Goal: Task Accomplishment & Management: Manage account settings

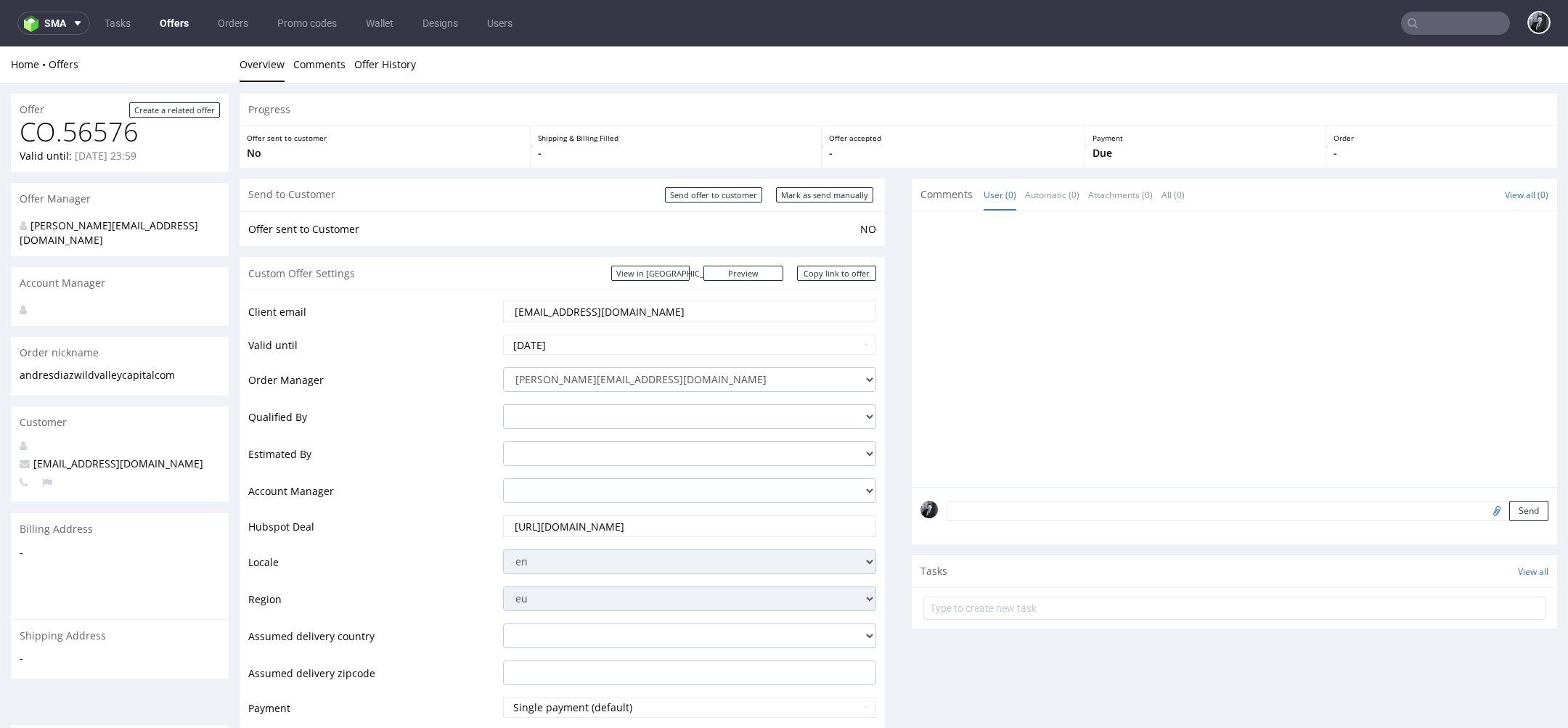
scroll to position [5, 0]
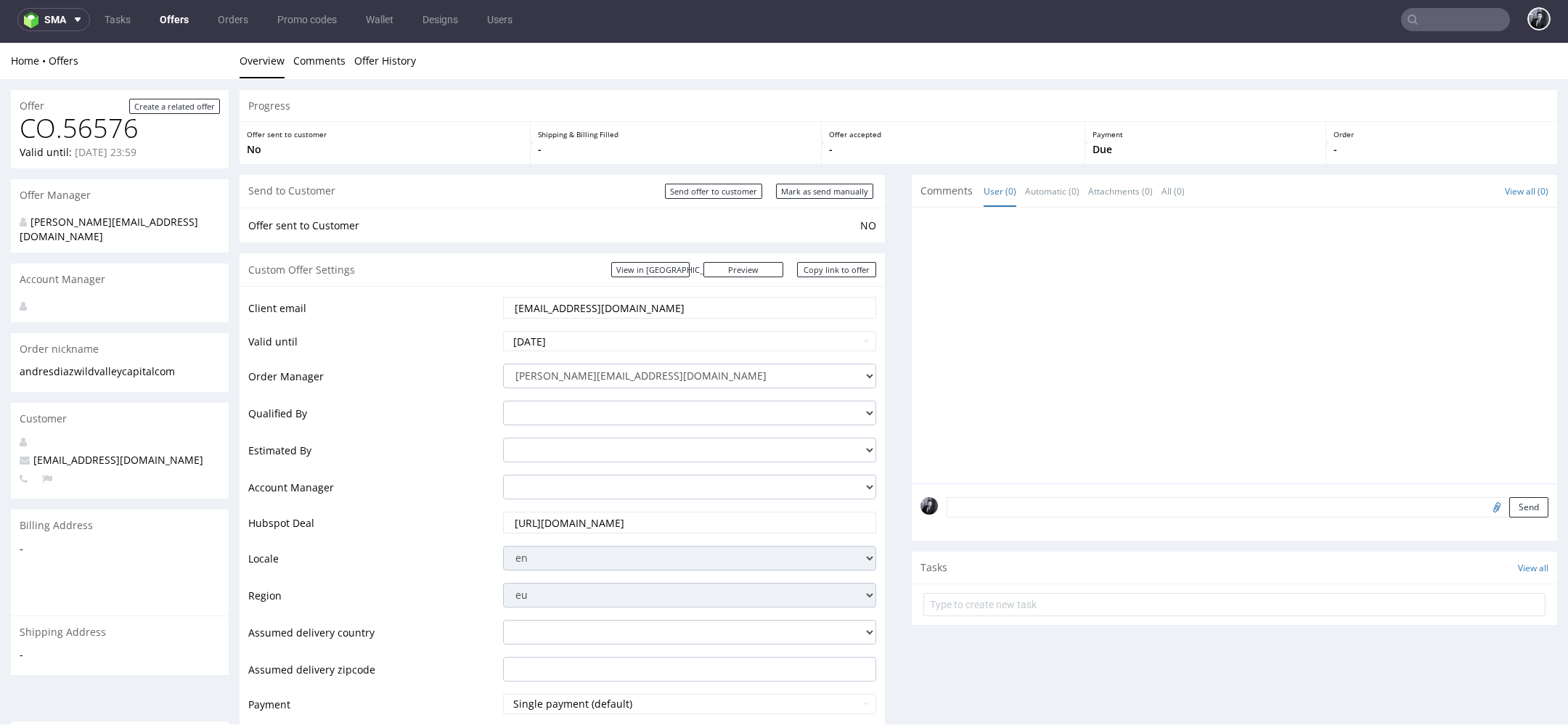
click at [163, 18] on link "Offers" at bounding box center [173, 19] width 46 height 24
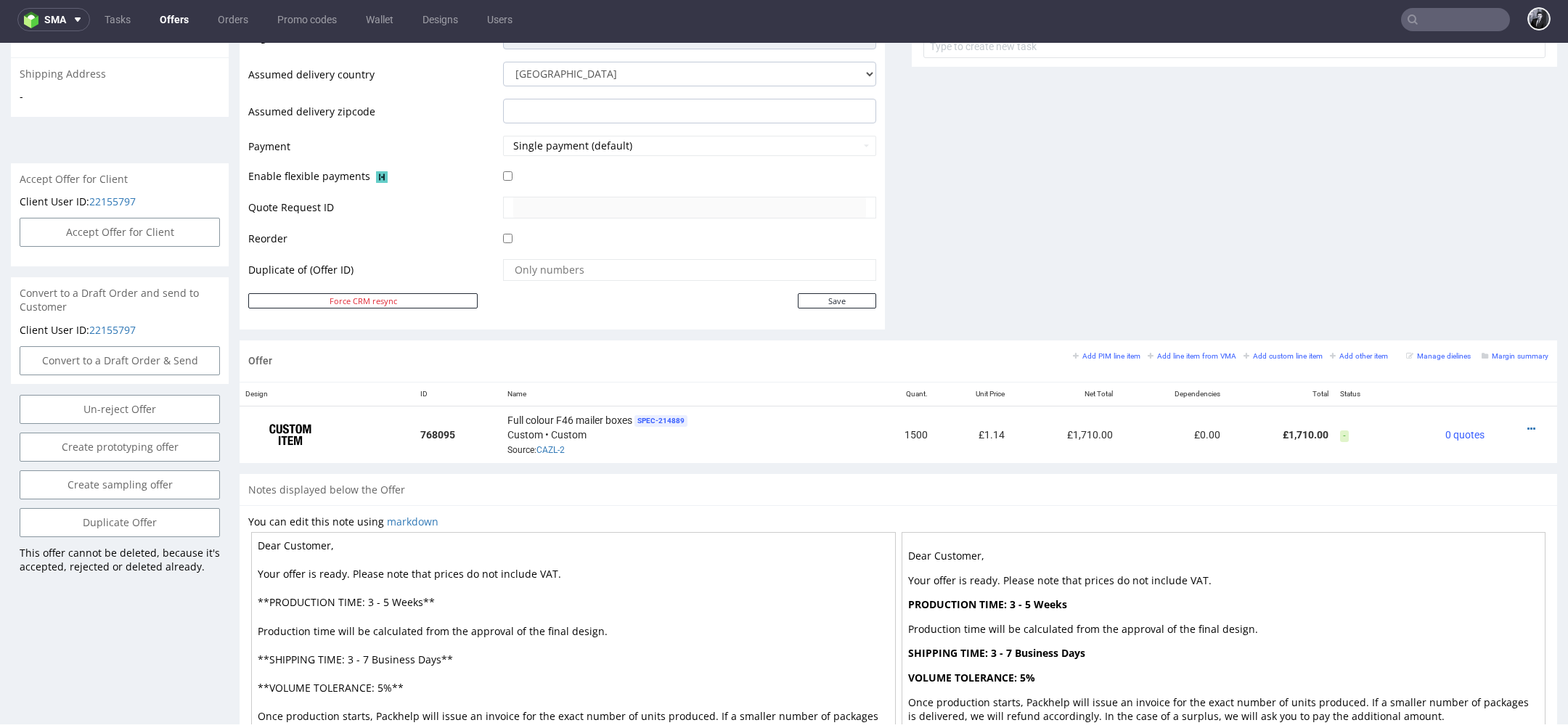
scroll to position [560, 0]
click at [1527, 423] on icon at bounding box center [1531, 427] width 8 height 10
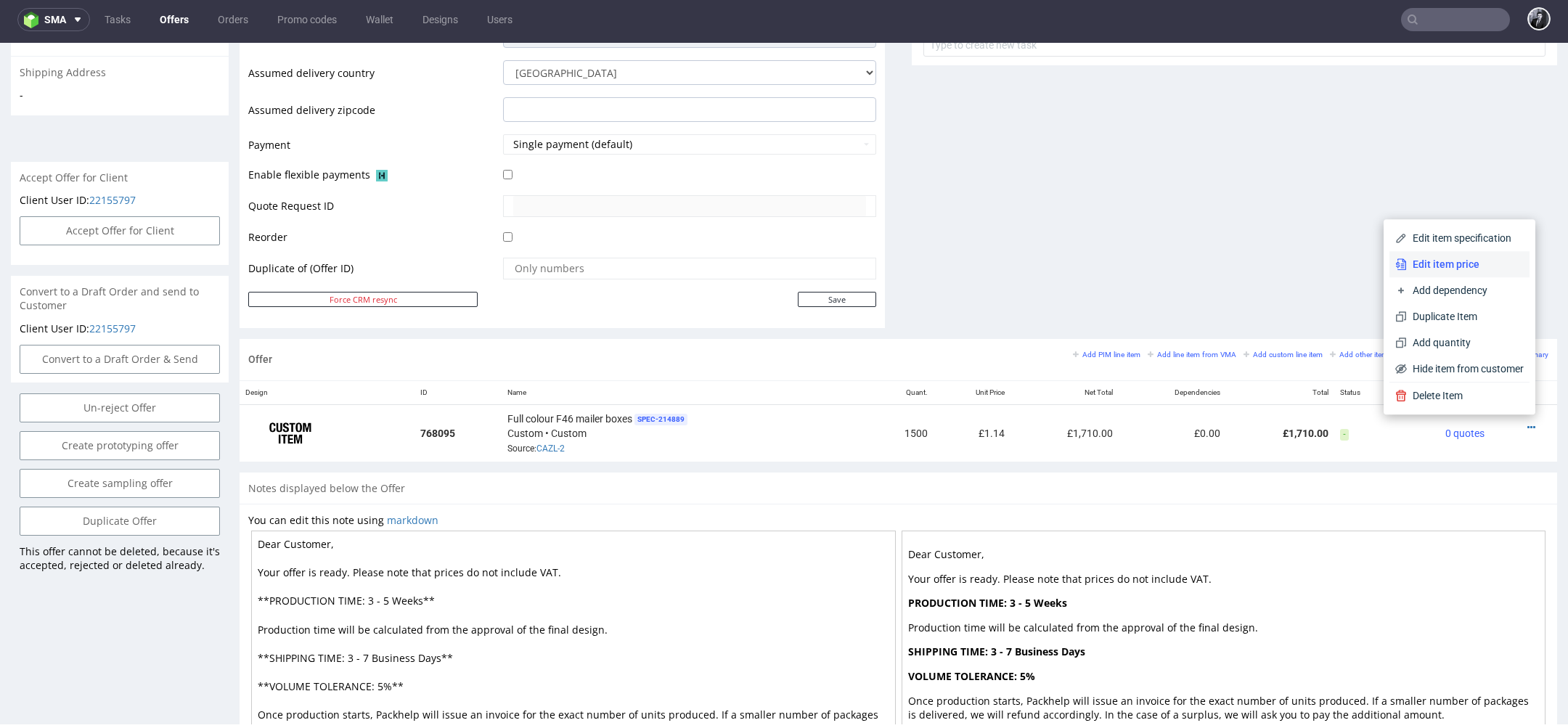
click at [1452, 269] on span "Edit item price" at bounding box center [1465, 264] width 117 height 14
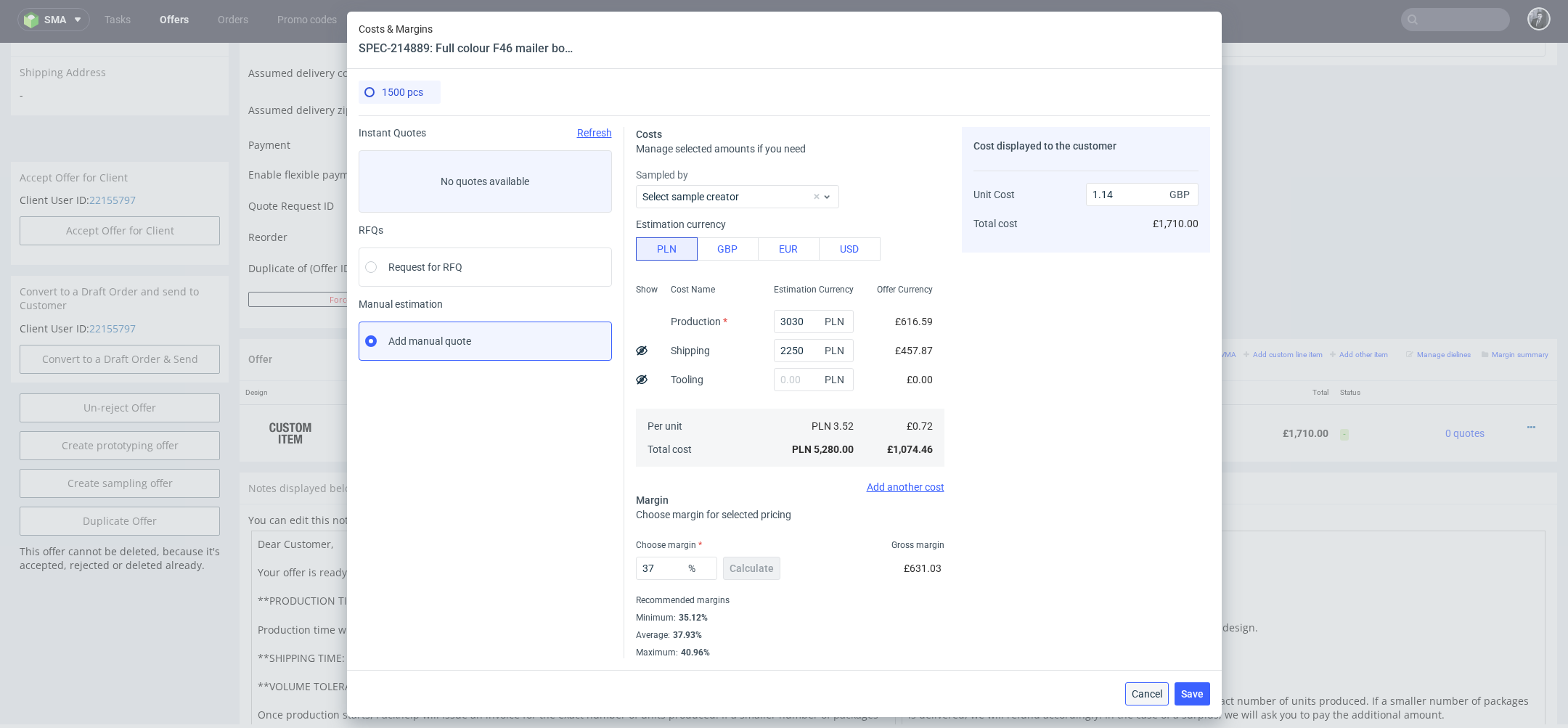
click at [1140, 698] on span "Cancel" at bounding box center [1147, 694] width 30 height 10
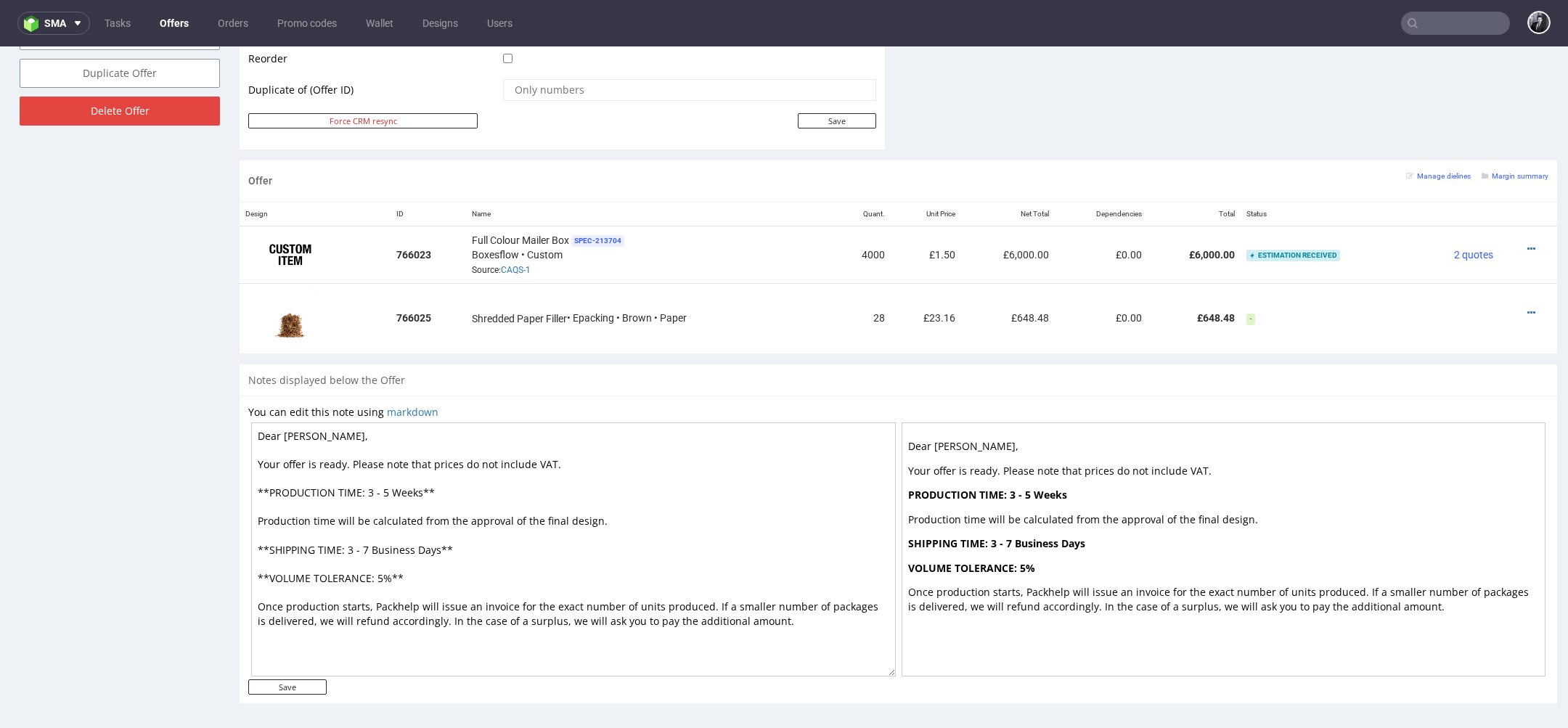
scroll to position [5, 0]
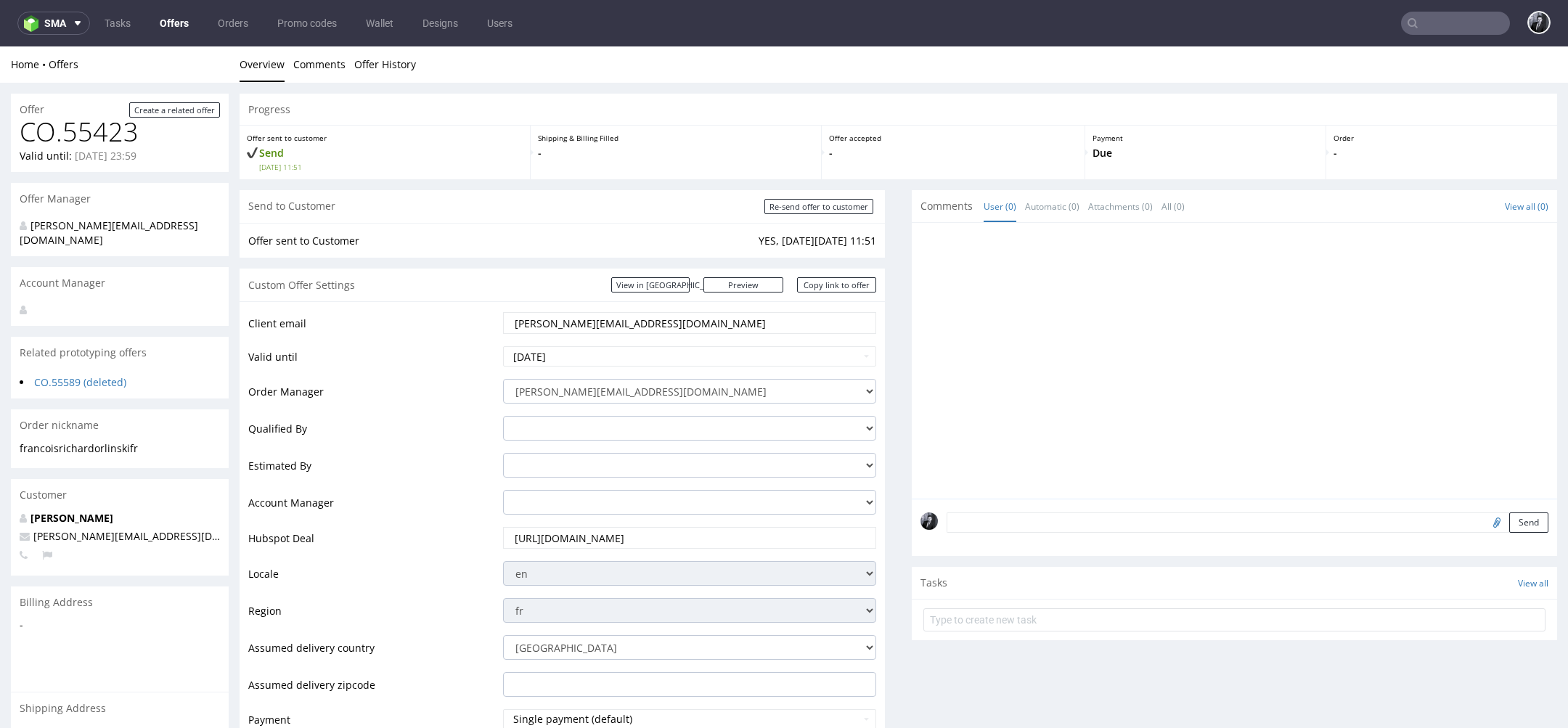
click at [178, 24] on link "Offers" at bounding box center [173, 23] width 46 height 24
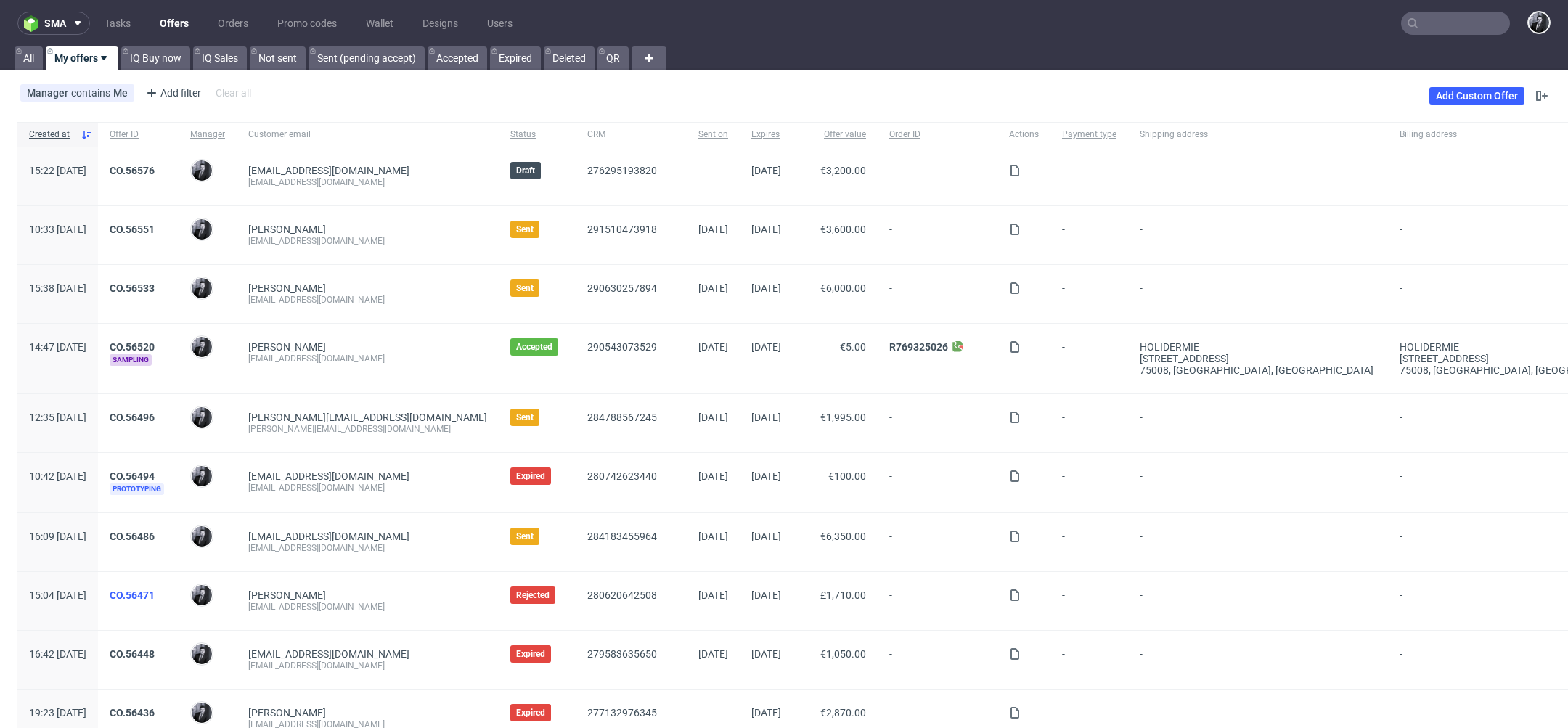
click at [155, 594] on link "CO.56471" at bounding box center [132, 595] width 45 height 11
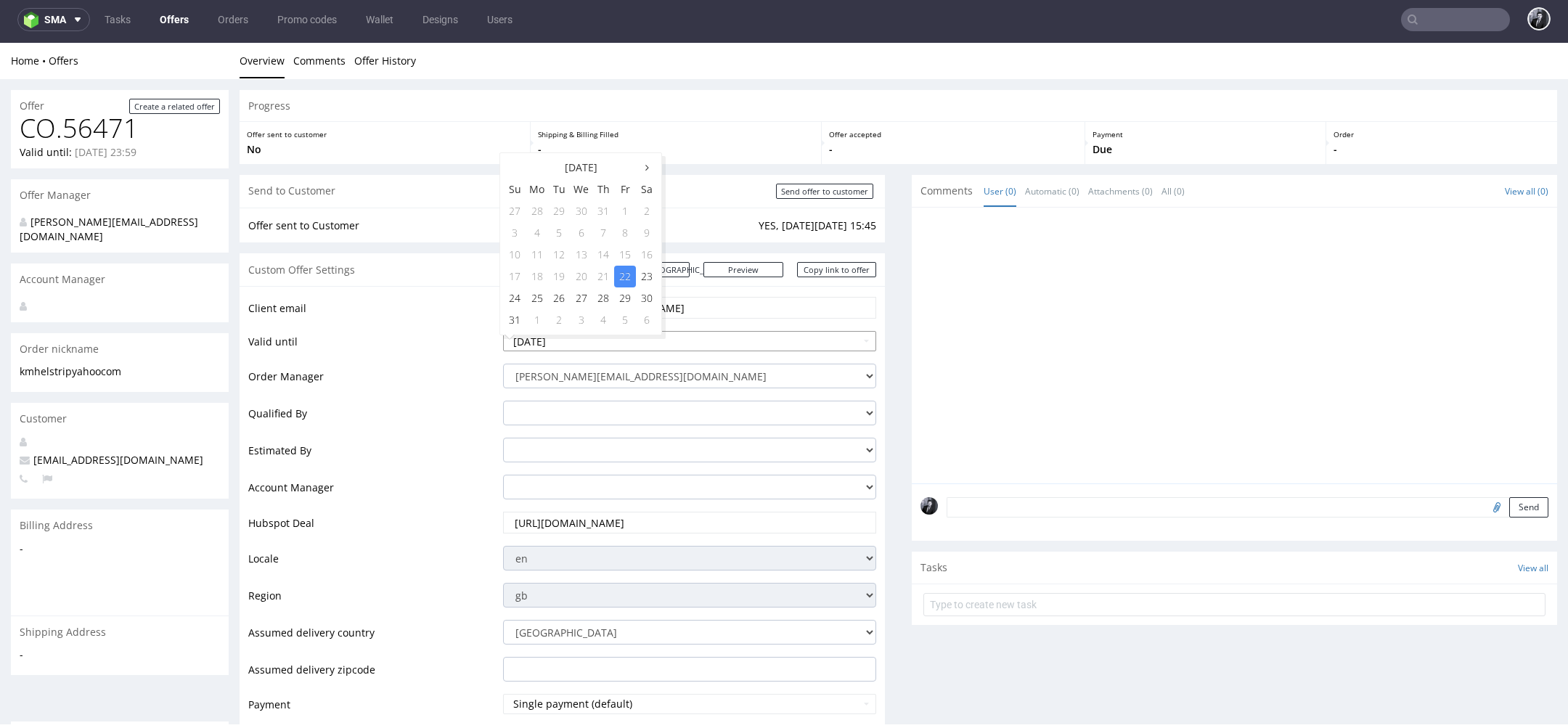
click at [675, 339] on input "[DATE]" at bounding box center [689, 341] width 373 height 21
click at [688, 158] on div "Shipping & Billing Filled -" at bounding box center [676, 142] width 291 height 42
click at [814, 194] on input "Send offer to customer" at bounding box center [824, 191] width 97 height 15
type input "In progress..."
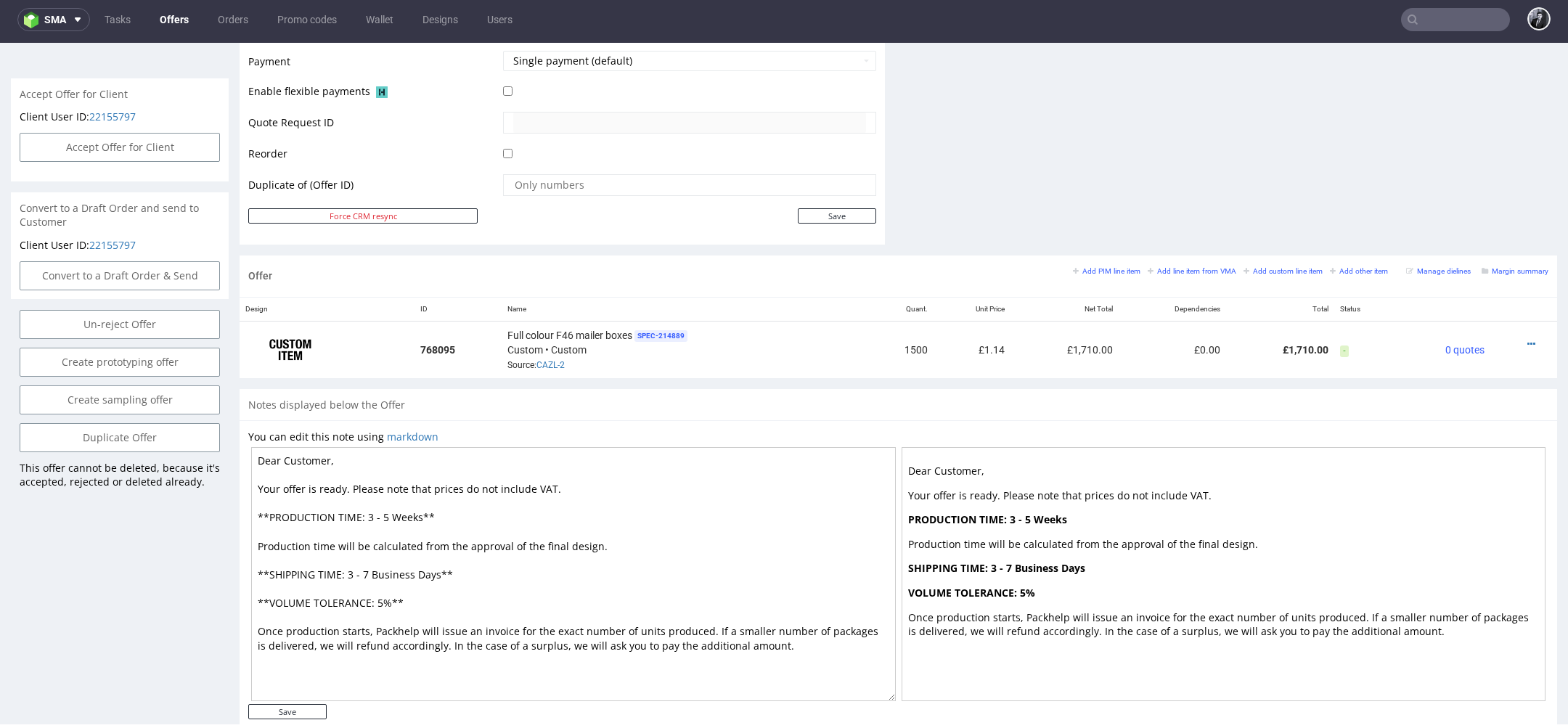
scroll to position [686, 0]
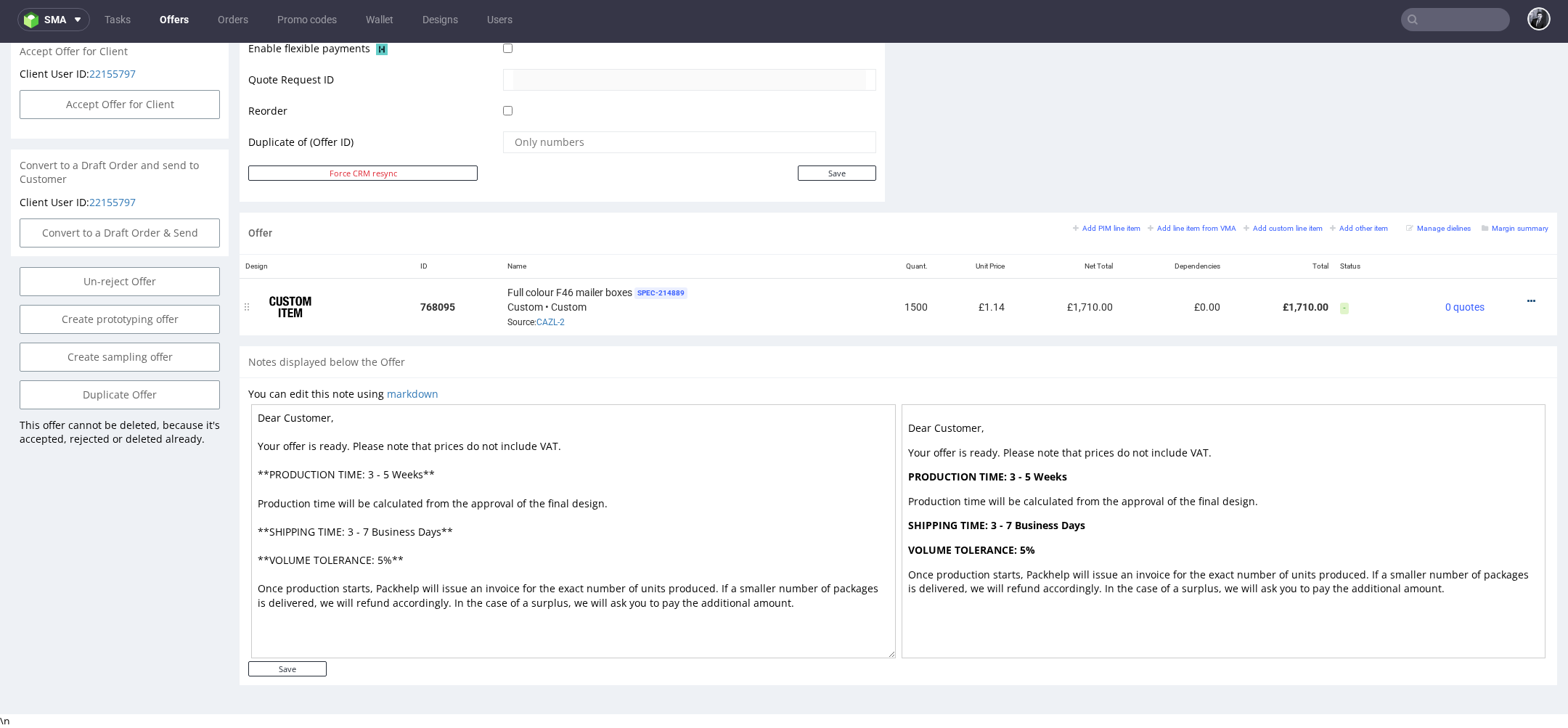
click at [1527, 300] on icon at bounding box center [1531, 301] width 8 height 10
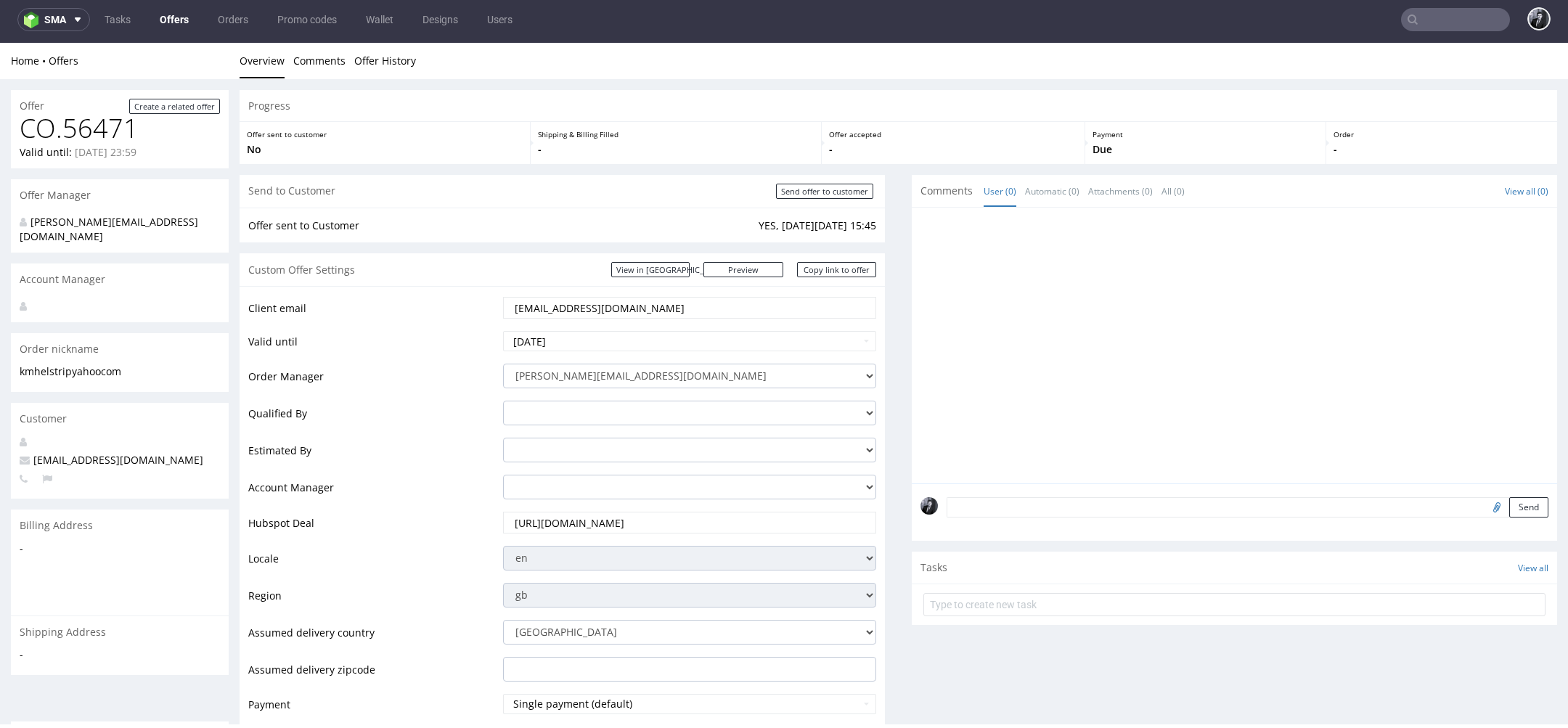
scroll to position [0, 0]
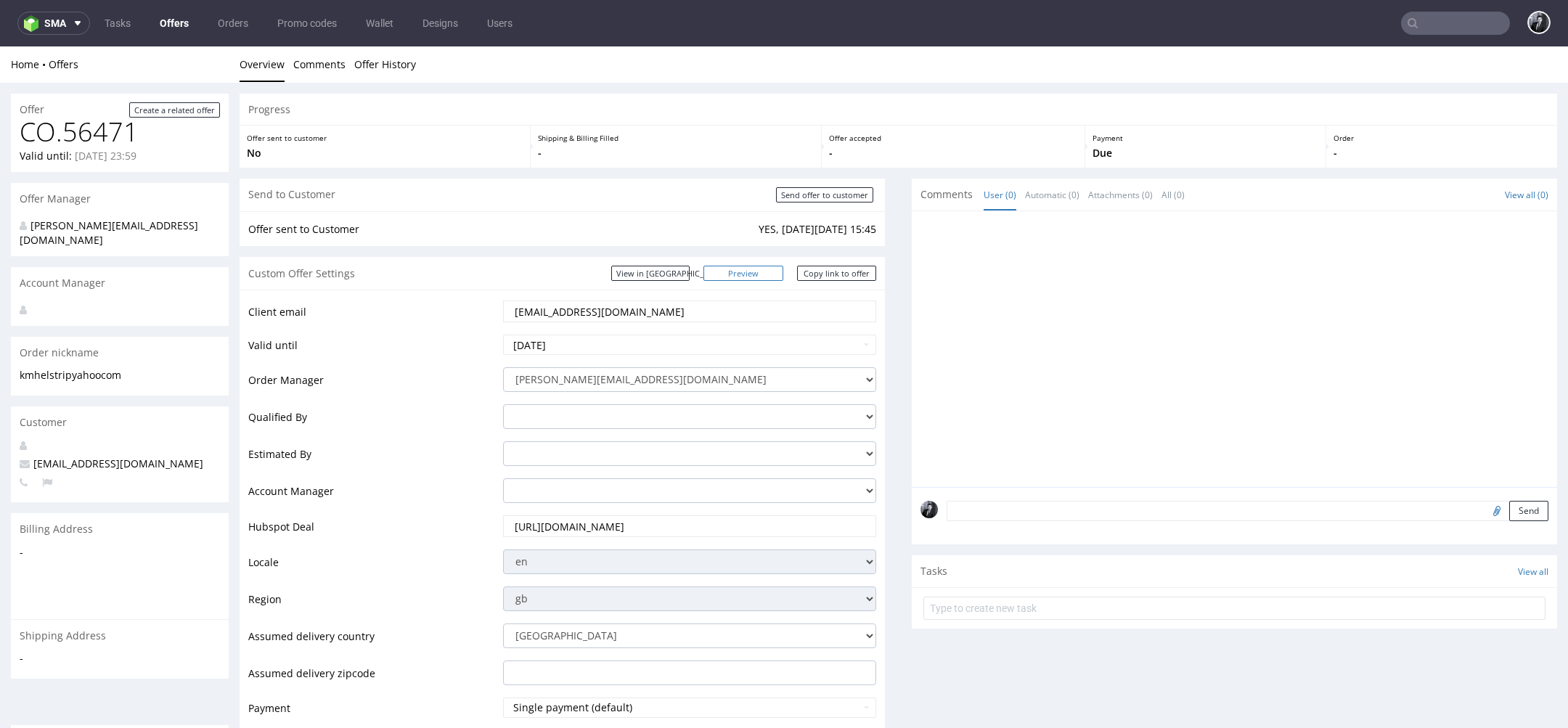
click at [762, 270] on link "Preview" at bounding box center [743, 273] width 80 height 15
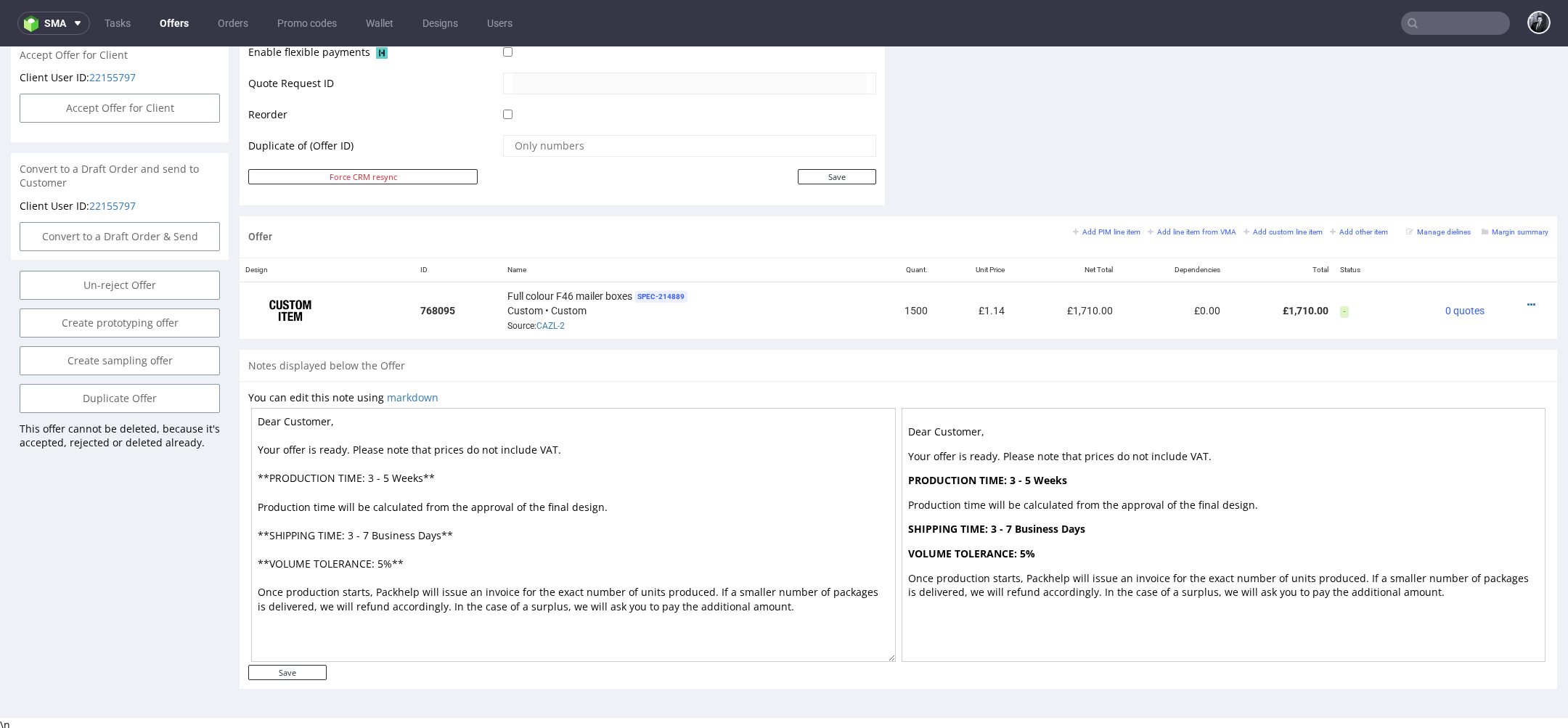
click at [384, 474] on textarea "Dear Customer, Your offer is ready. Please note that prices do not include VAT.…" at bounding box center [573, 535] width 645 height 254
click at [388, 476] on textarea "Dear Customer, Your offer is ready. Please note that prices do not include VAT.…" at bounding box center [573, 535] width 645 height 254
click at [407, 476] on textarea "Dear Customer, Your offer is ready. Please note that prices do not include VAT.…" at bounding box center [573, 535] width 645 height 254
type textarea "Dear Customer, Your offer is ready. Please note that prices do not include VAT.…"
click at [305, 674] on input "Save" at bounding box center [287, 672] width 78 height 15
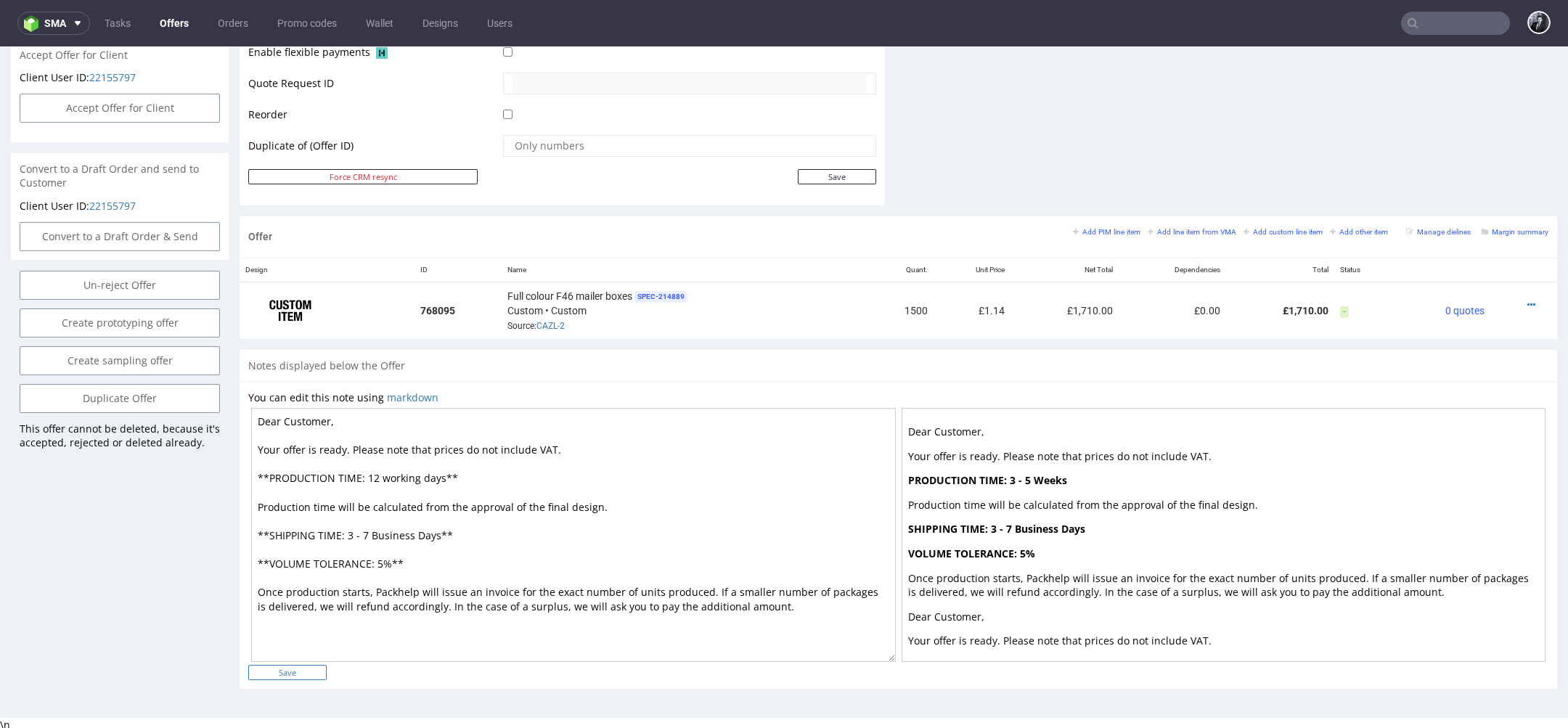
type input "In progress..."
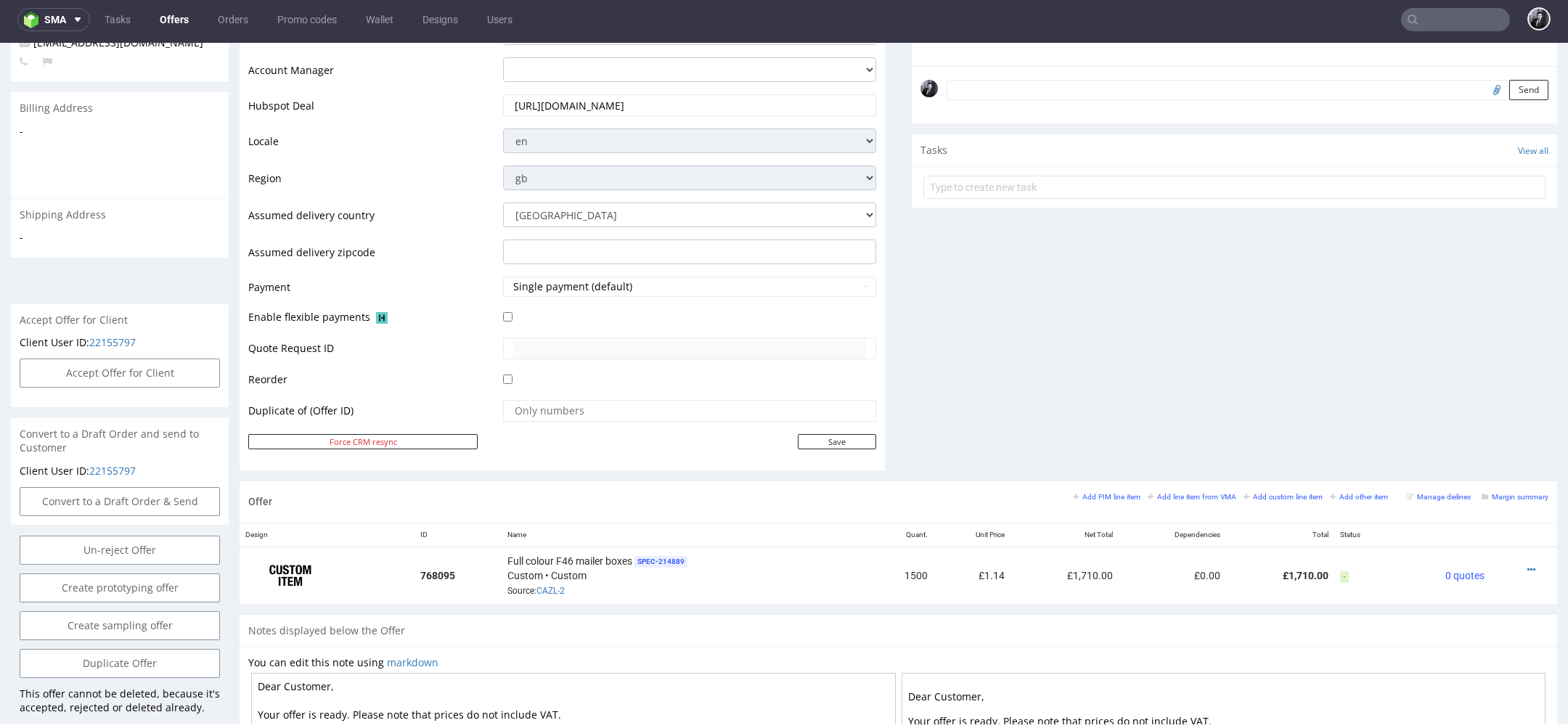
scroll to position [0, 0]
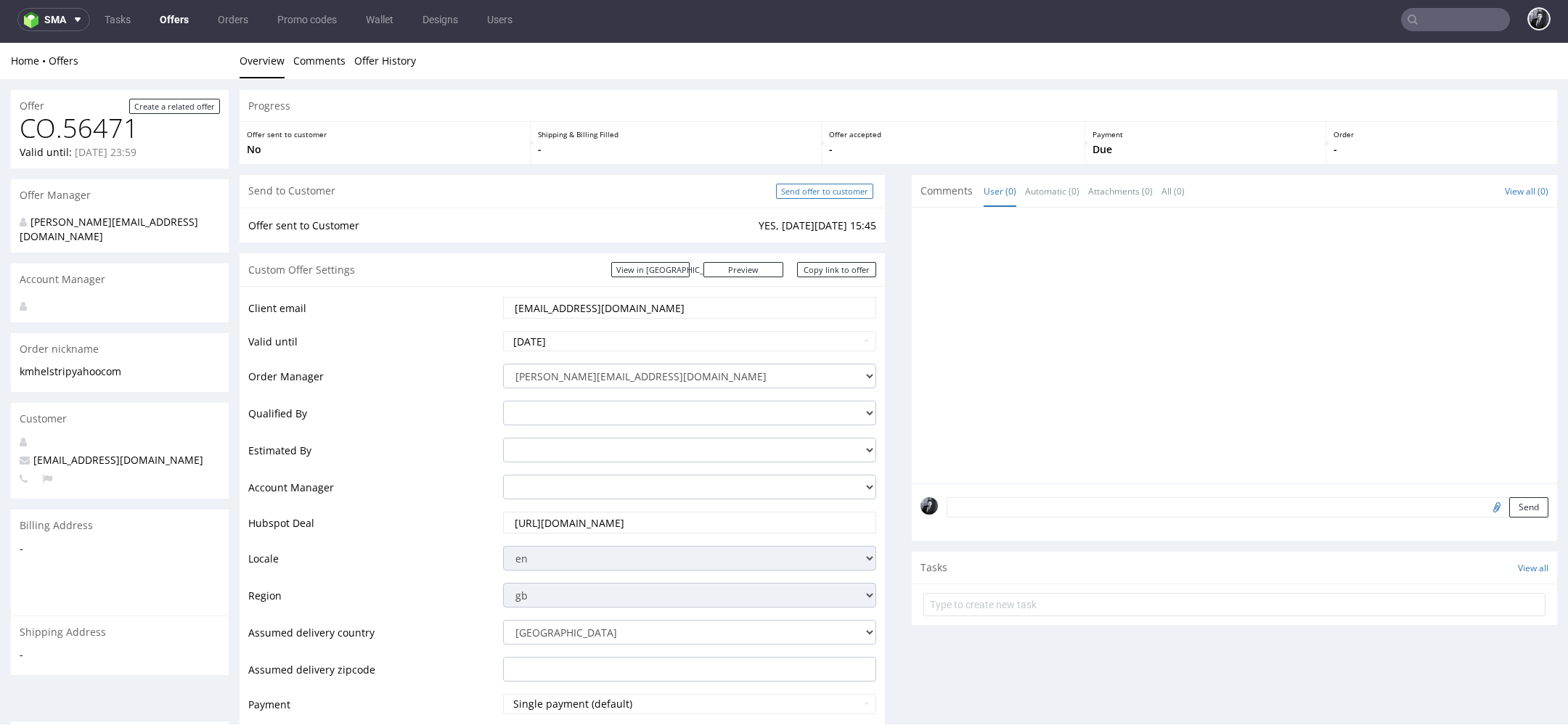
click at [821, 192] on input "Send offer to customer" at bounding box center [824, 191] width 97 height 15
type input "In progress..."
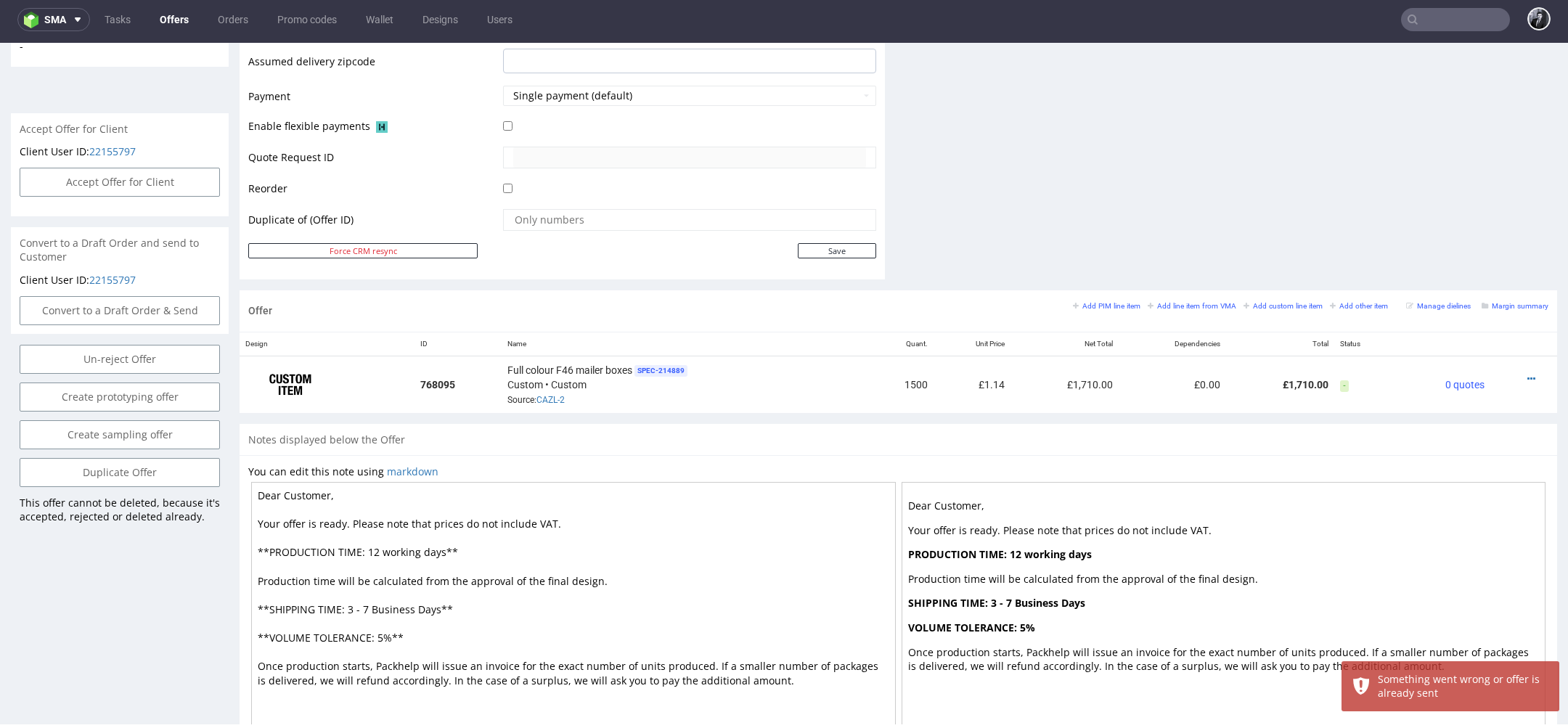
scroll to position [686, 0]
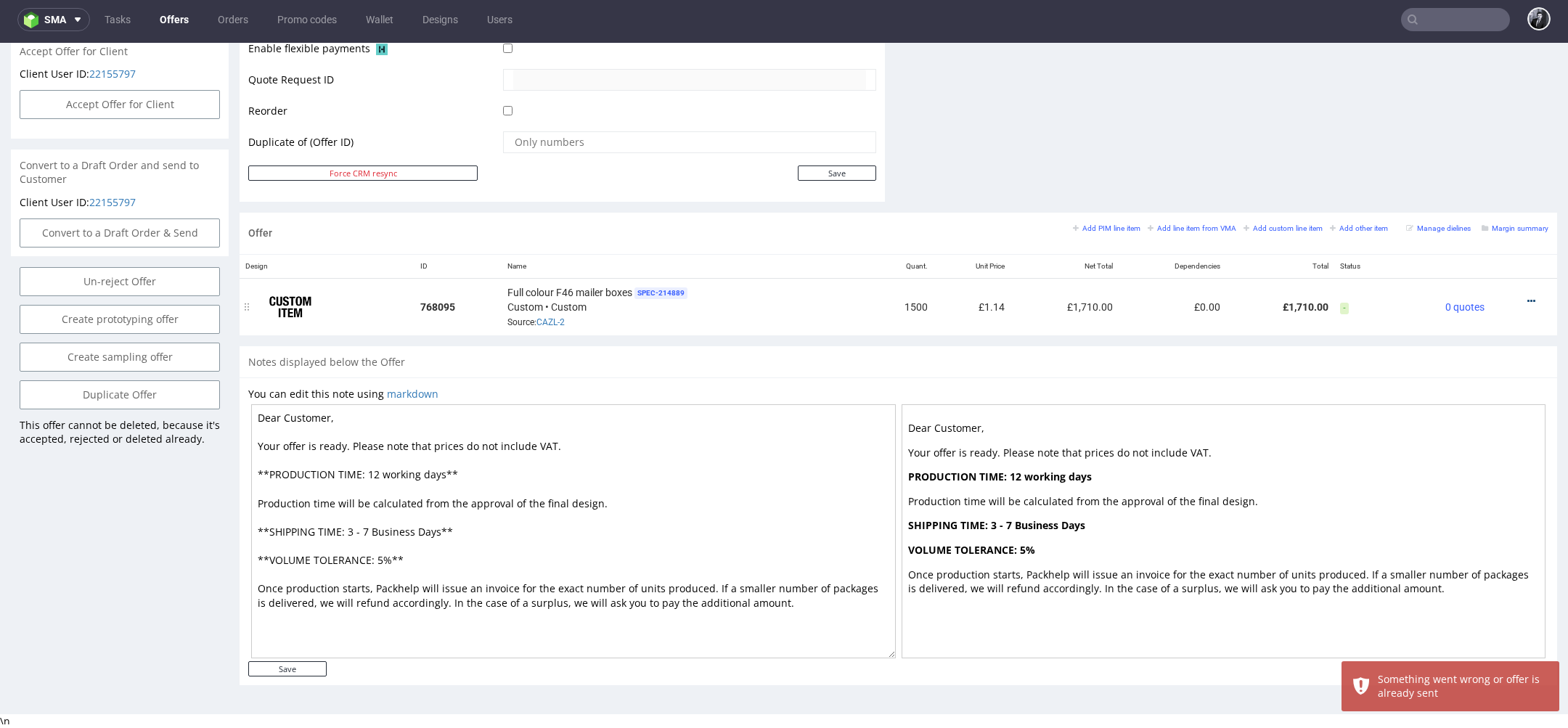
click at [1527, 301] on icon at bounding box center [1531, 301] width 8 height 10
click at [1447, 144] on span "Edit item price" at bounding box center [1465, 138] width 117 height 14
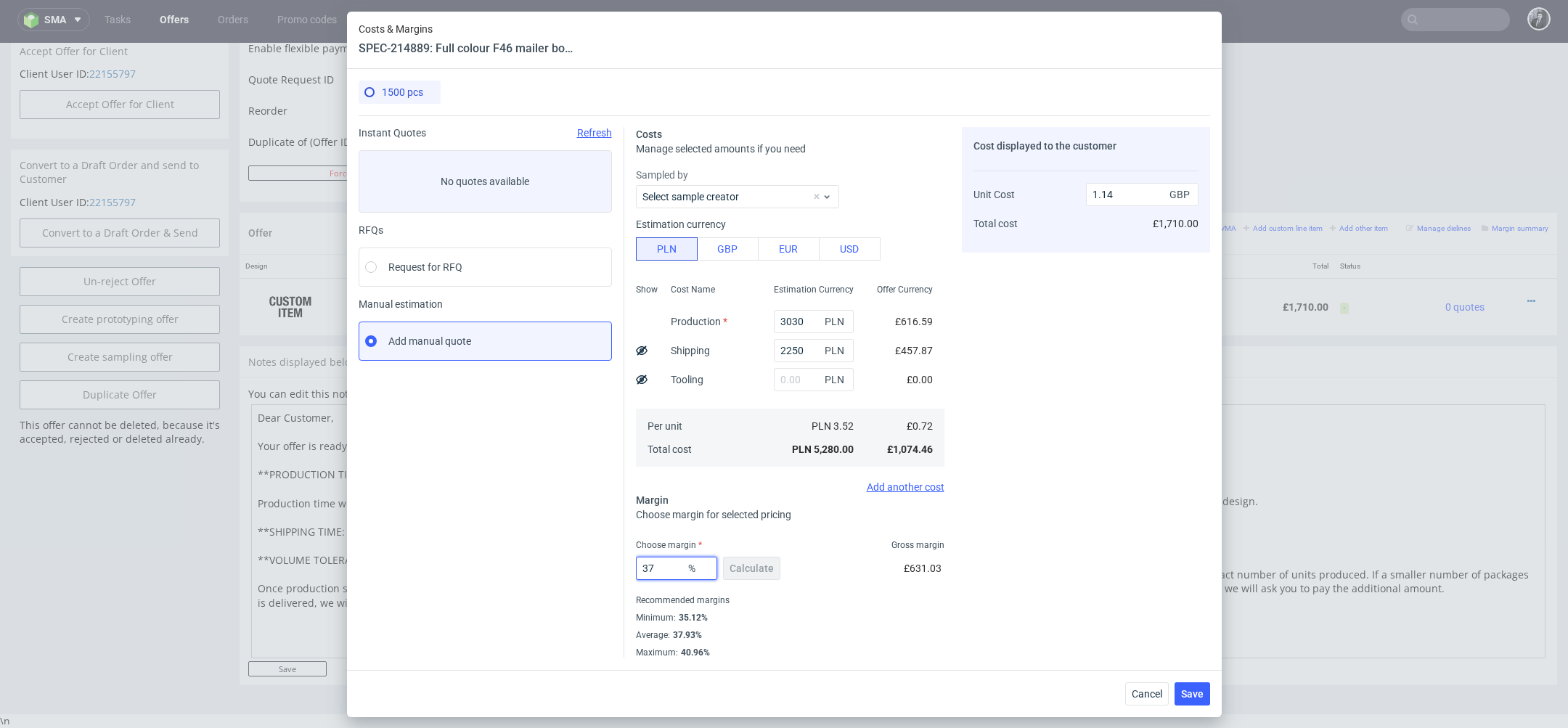
click at [661, 566] on input "37" at bounding box center [676, 568] width 81 height 24
type input "3"
type input "0.74"
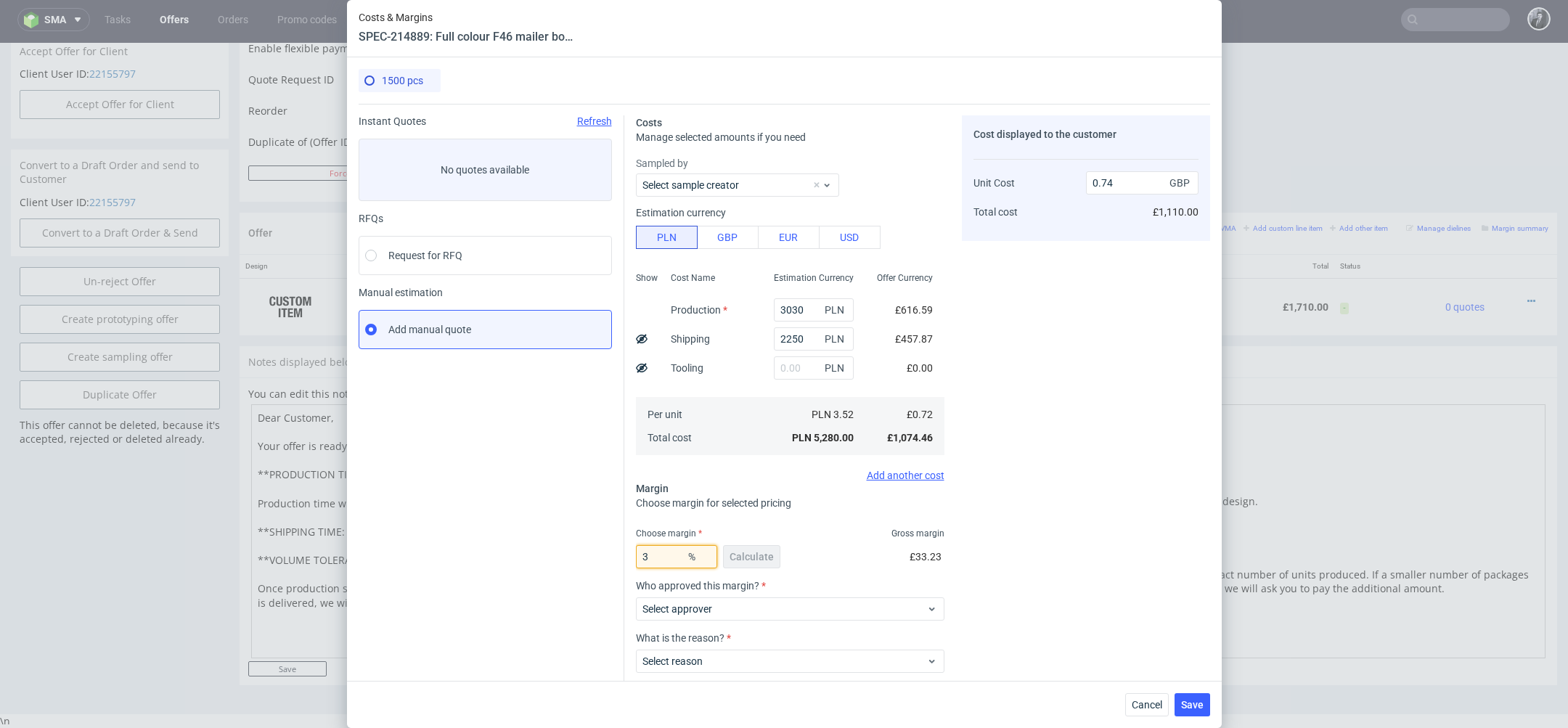
type input "35"
type input "1.11"
type input "36"
type input "1.12"
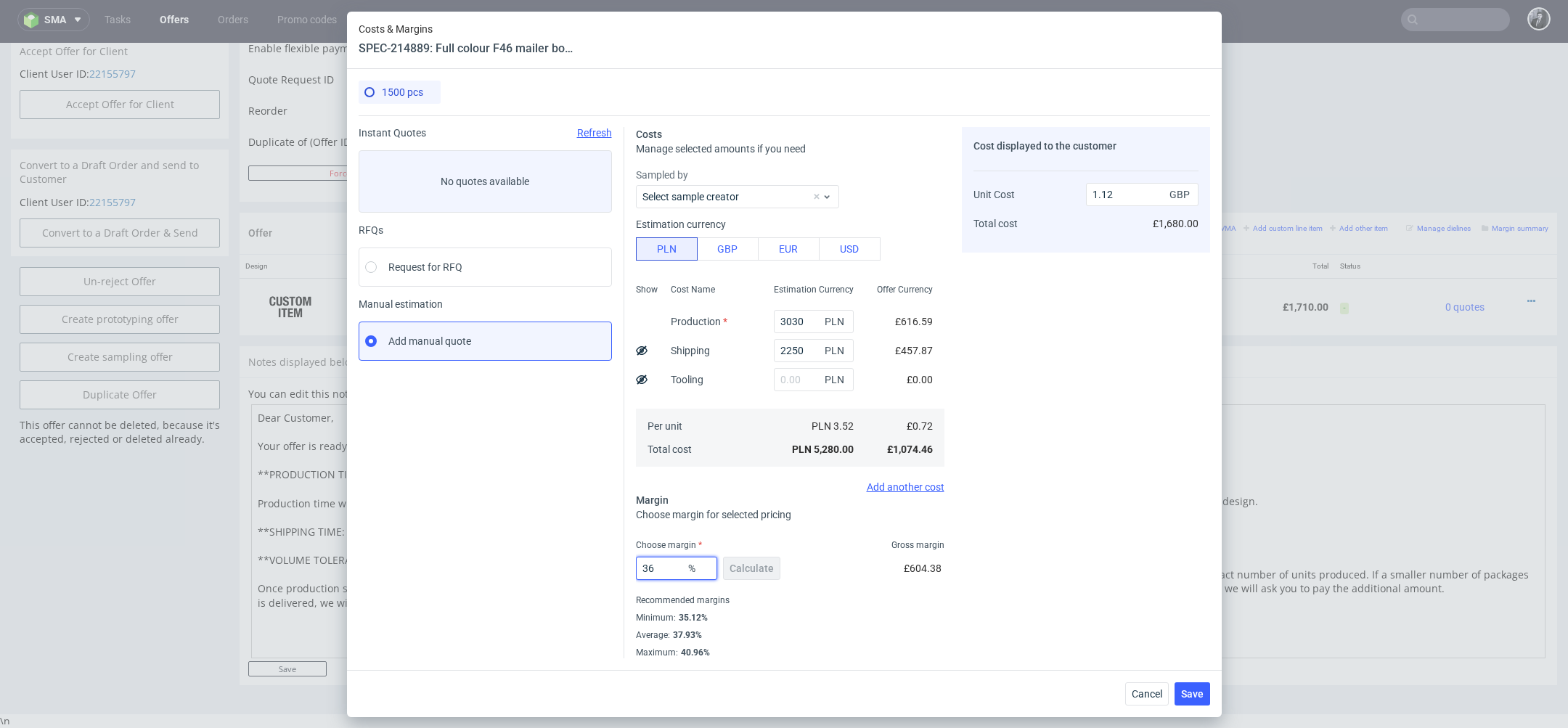
type input "36"
click at [826, 626] on div "Average : 37.93%" at bounding box center [789, 635] width 308 height 17
click at [764, 568] on div "36 % Calculate" at bounding box center [709, 571] width 147 height 41
click at [1189, 695] on span "Save" at bounding box center [1192, 694] width 23 height 10
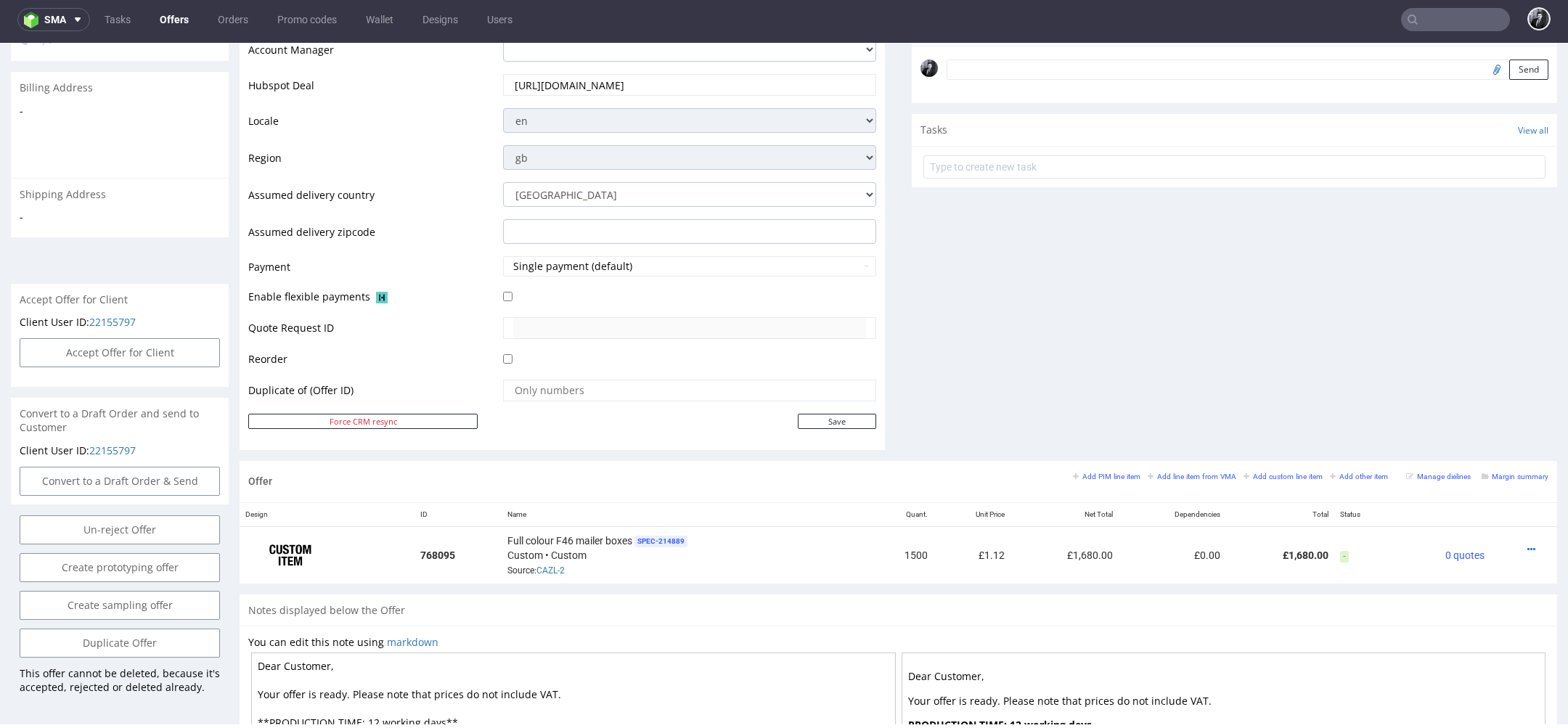
scroll to position [671, 0]
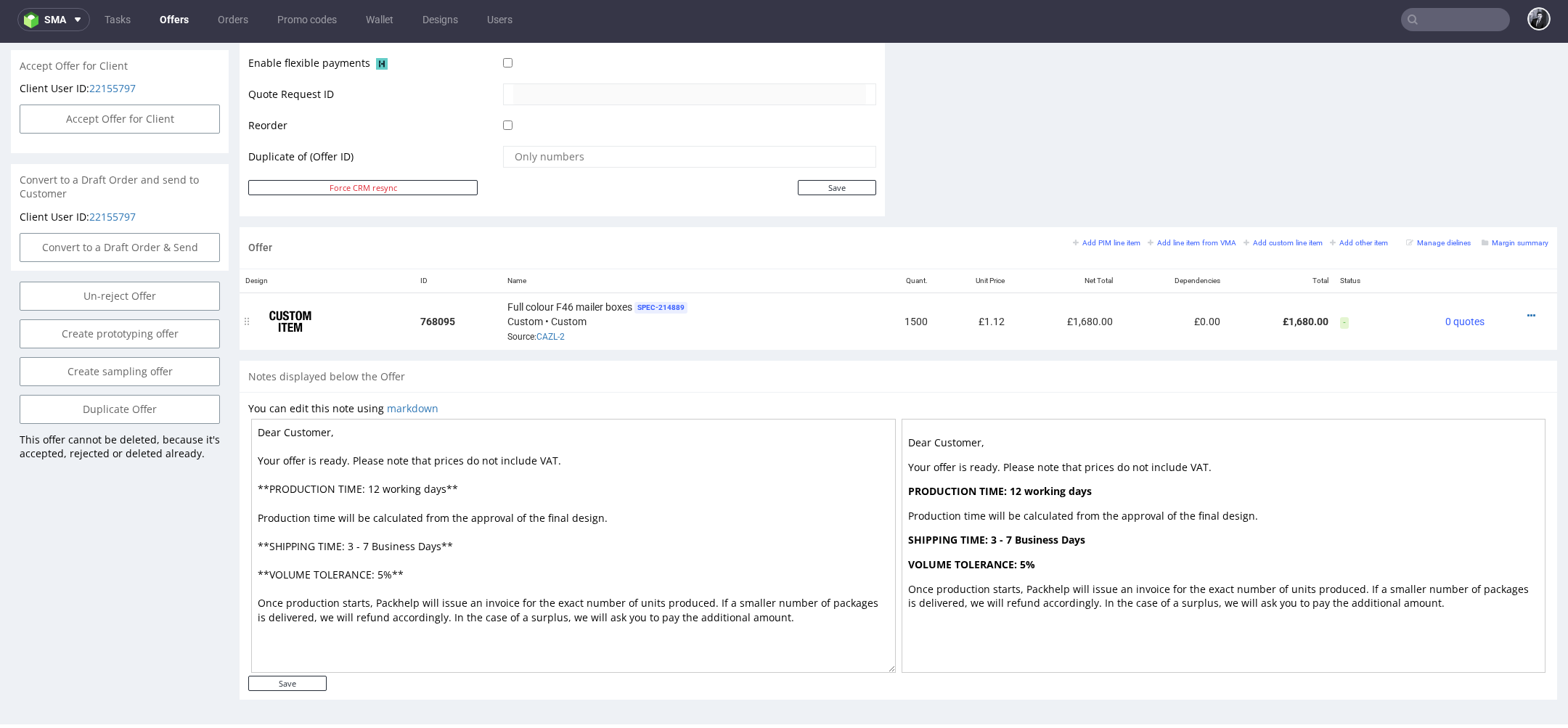
click at [1340, 320] on span "-" at bounding box center [1344, 323] width 8 height 11
click at [1527, 314] on icon at bounding box center [1531, 315] width 8 height 10
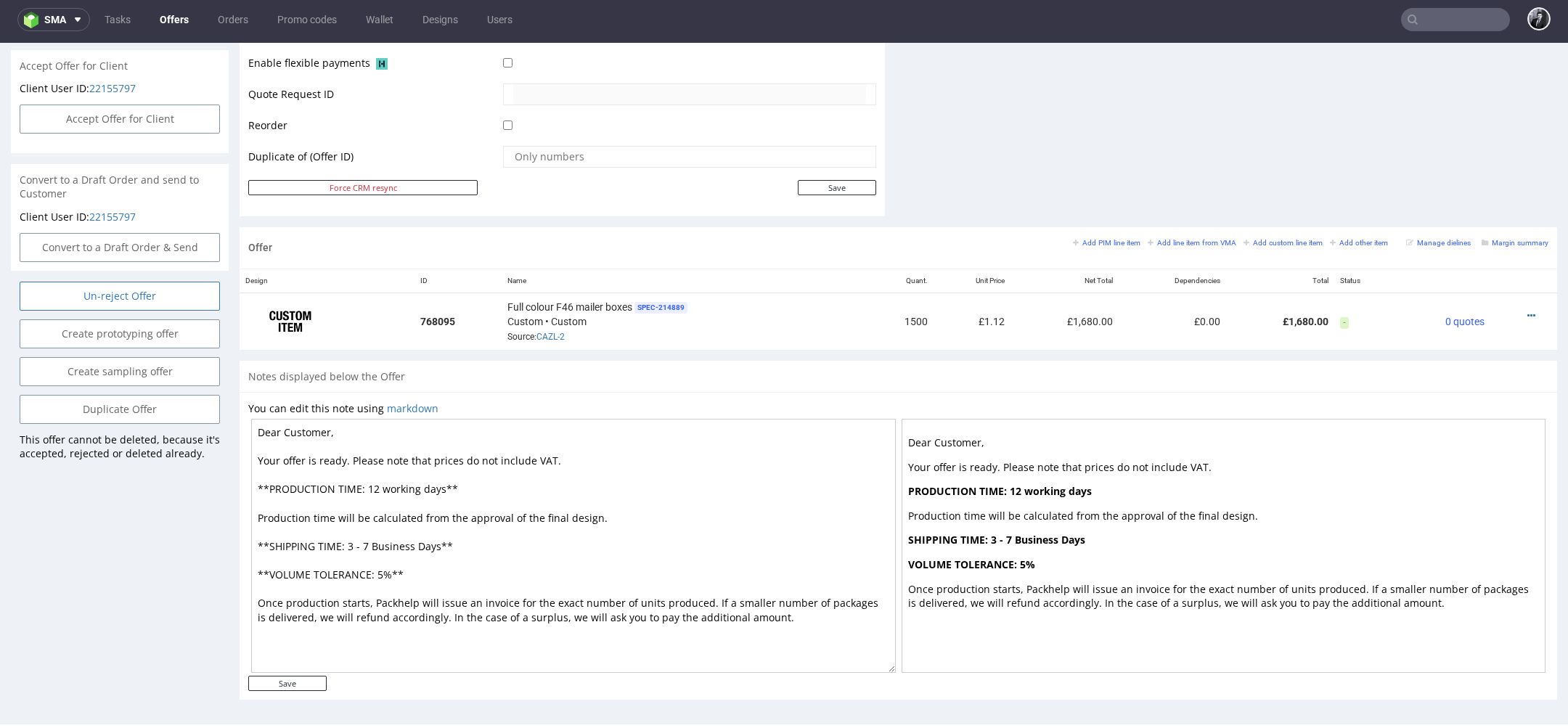
click at [154, 285] on input "Un-reject Offer" at bounding box center [120, 296] width 200 height 29
click at [100, 244] on link "Yes" at bounding box center [98, 241] width 41 height 22
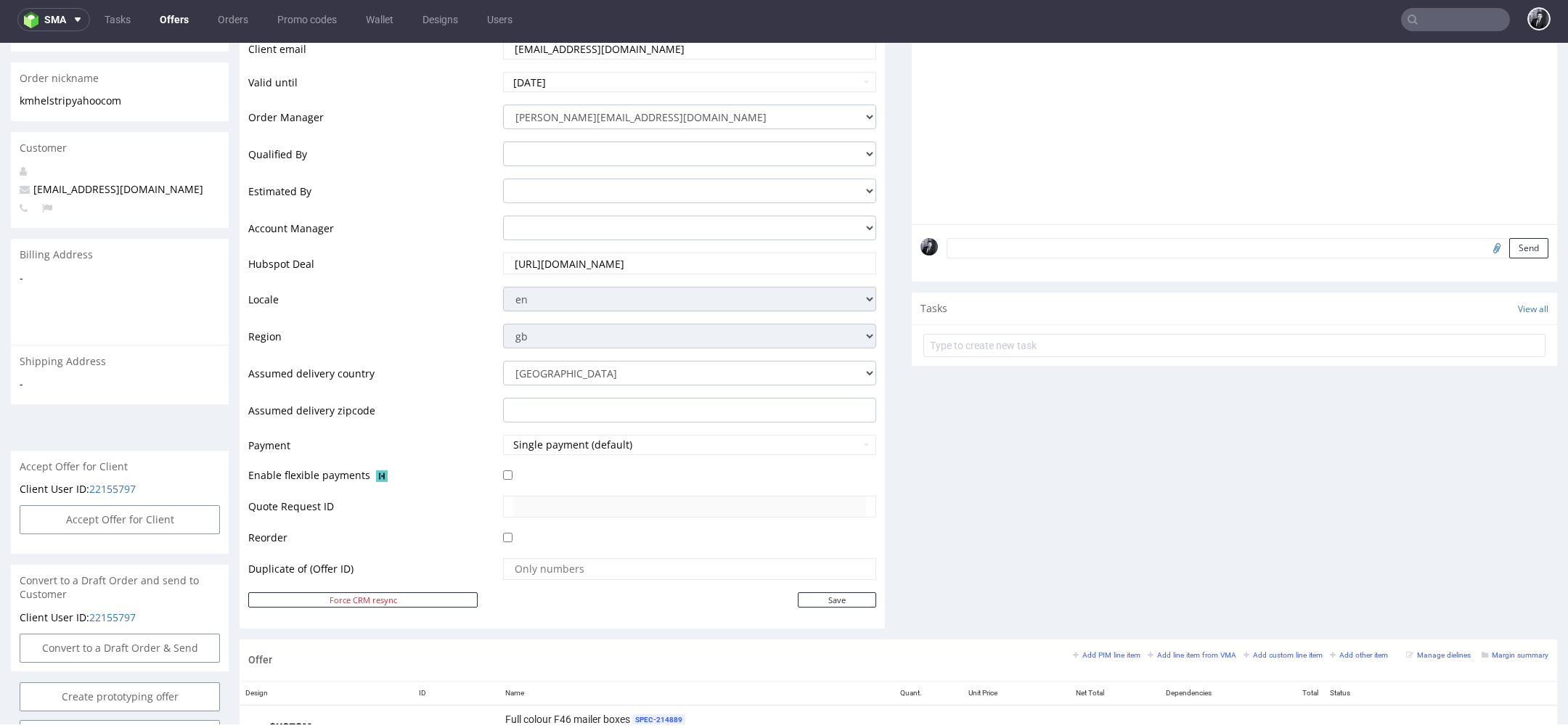
scroll to position [0, 0]
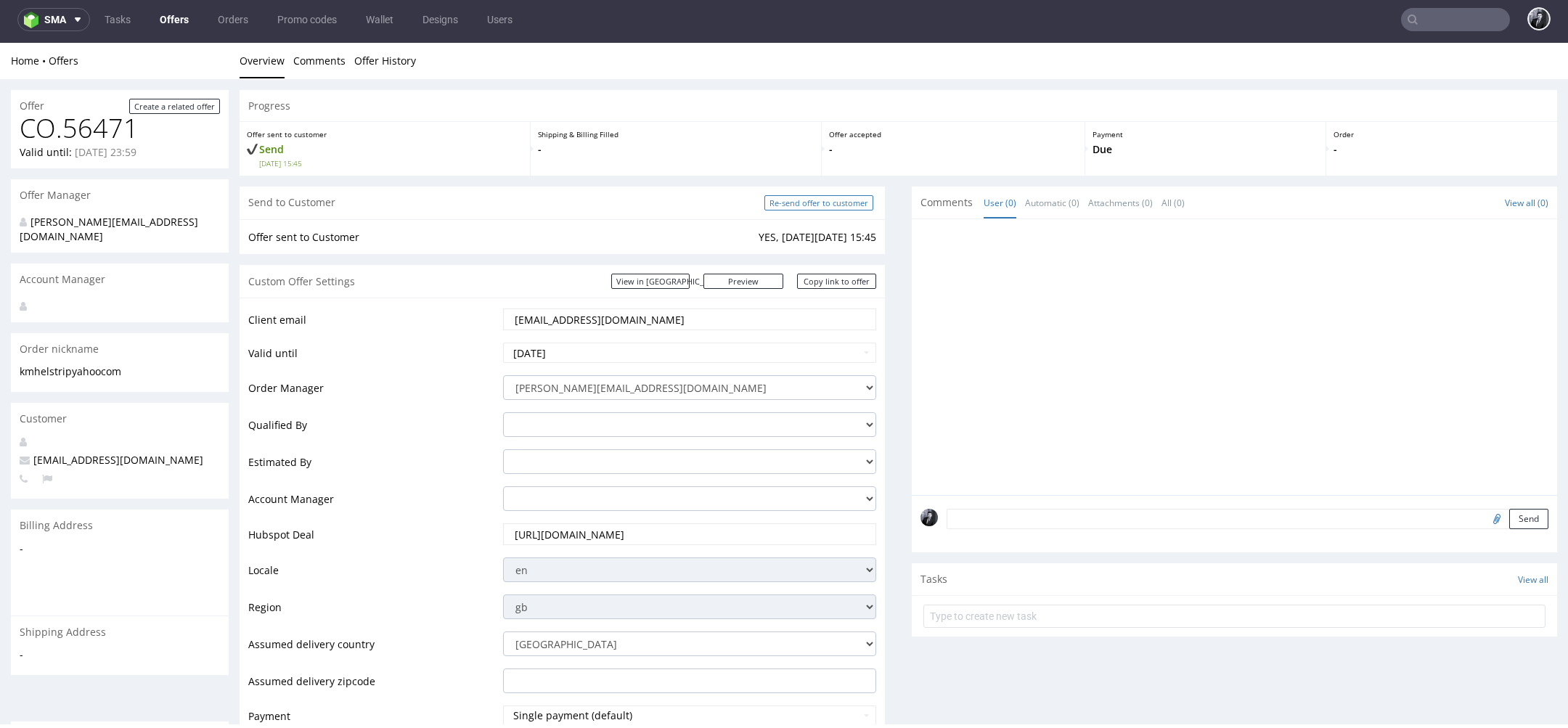
click at [821, 207] on input "Re-send offer to customer" at bounding box center [818, 203] width 108 height 15
type input "In progress..."
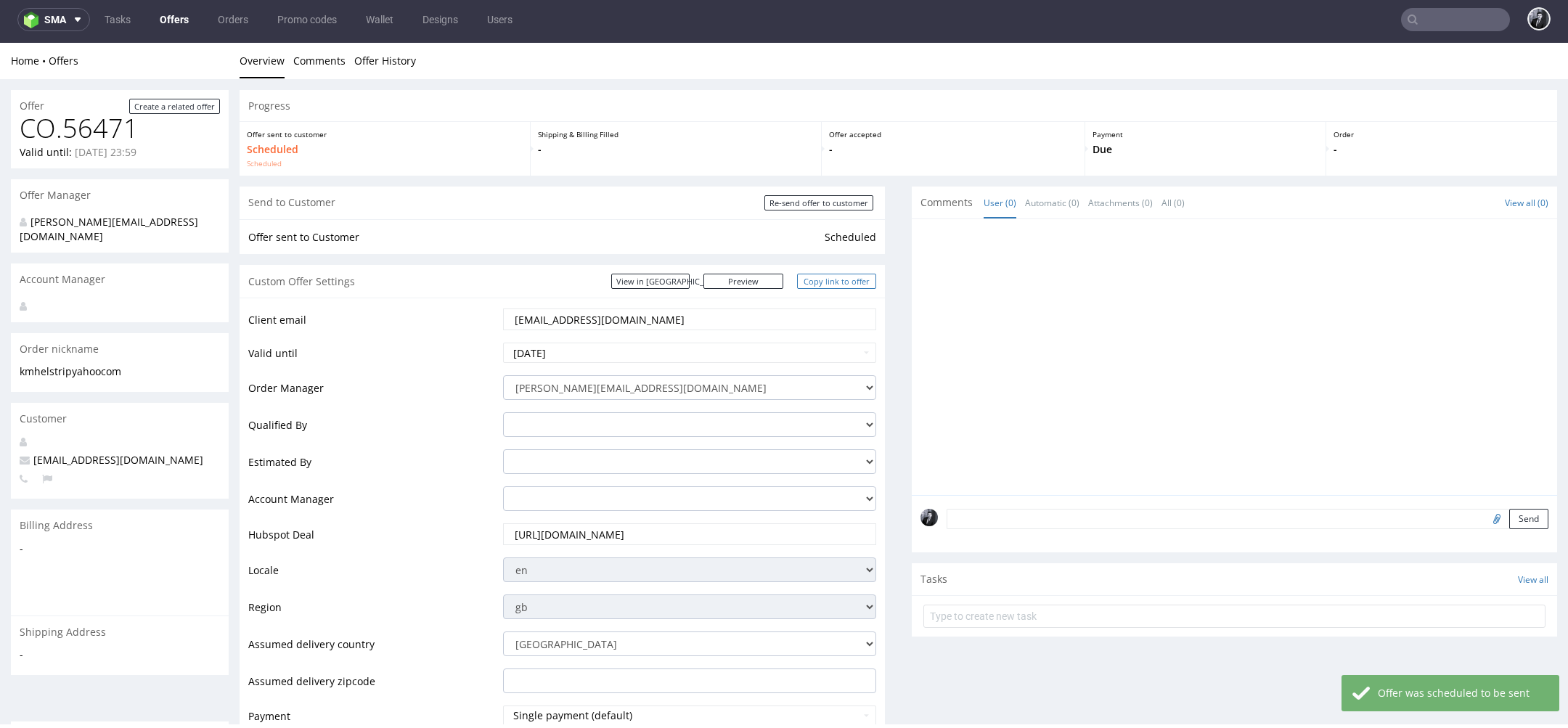
click at [830, 285] on link "Copy link to offer" at bounding box center [836, 281] width 80 height 15
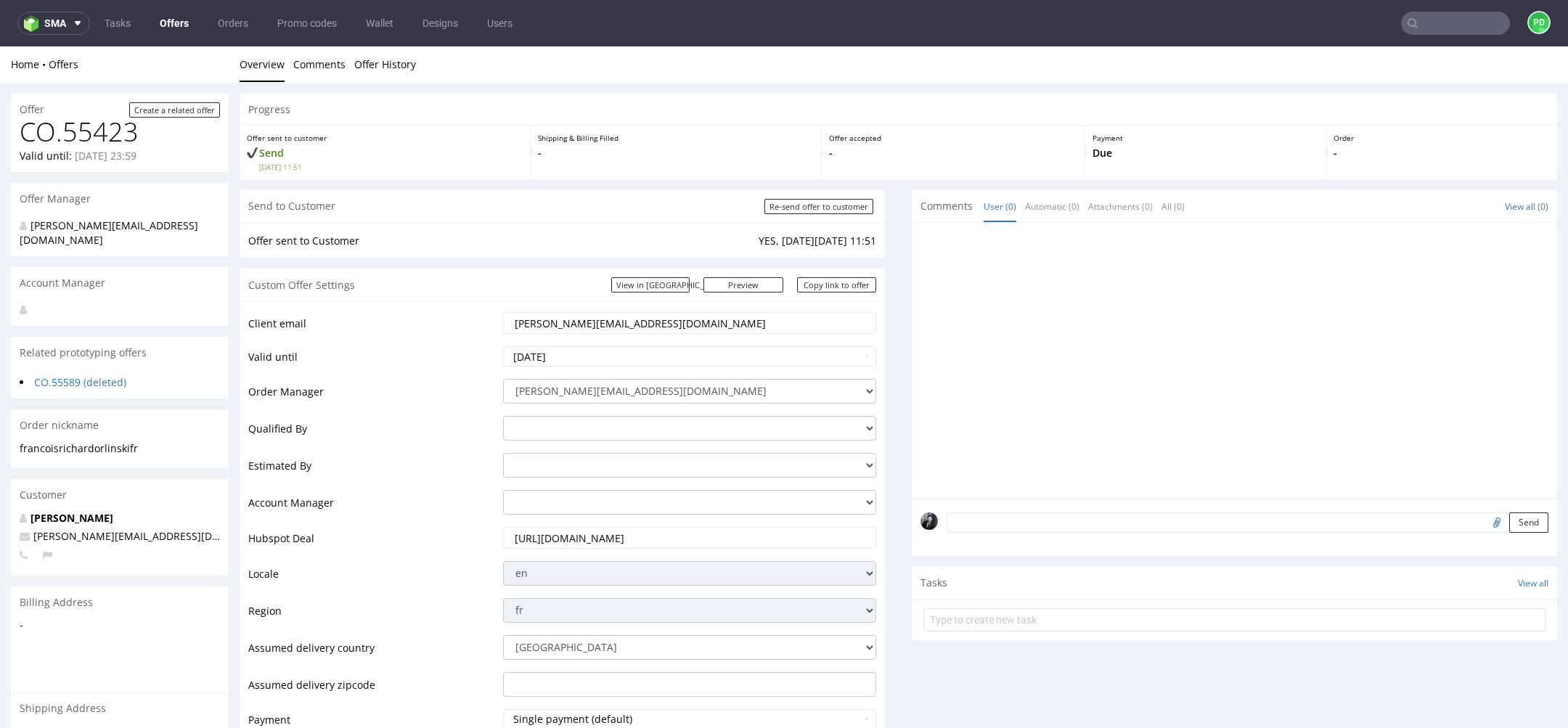
scroll to position [5, 0]
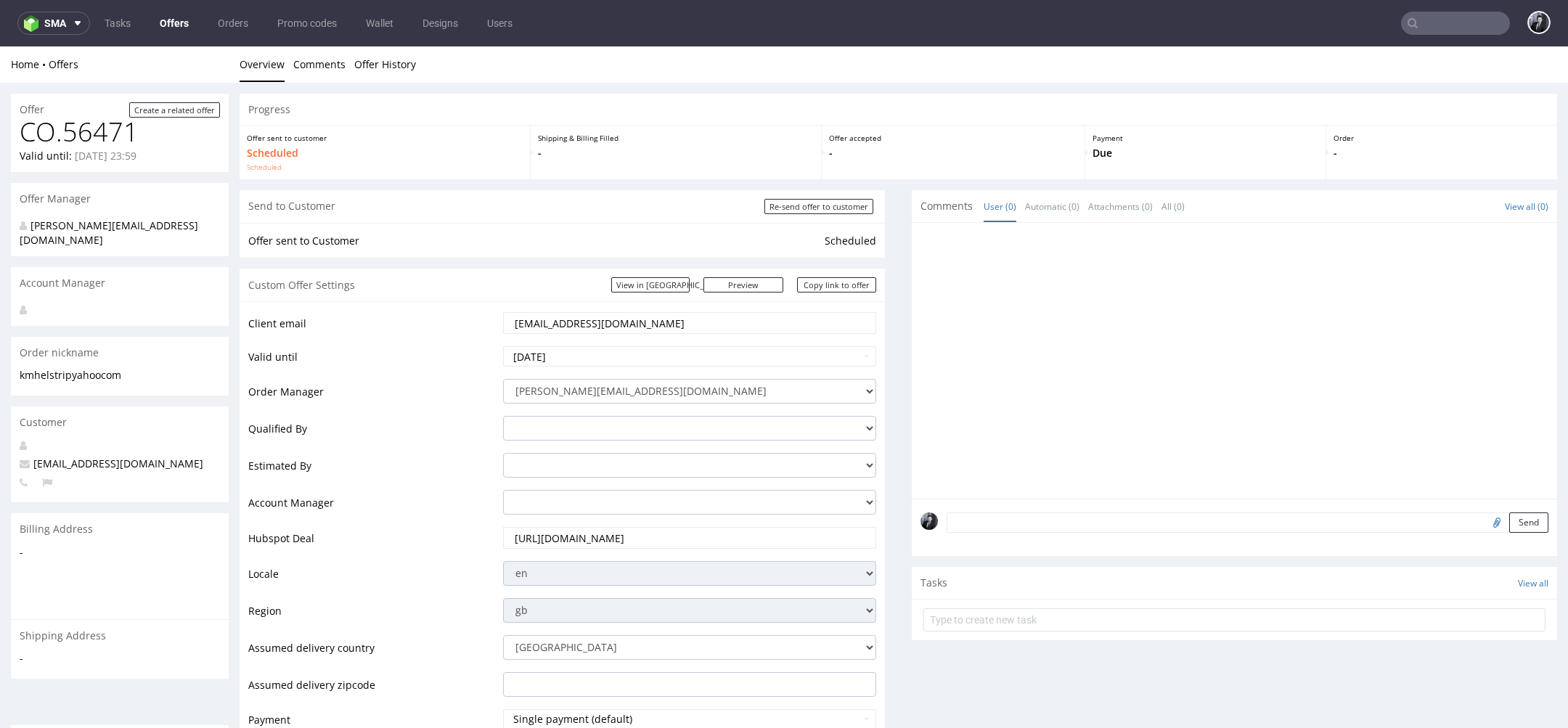
scroll to position [5, 0]
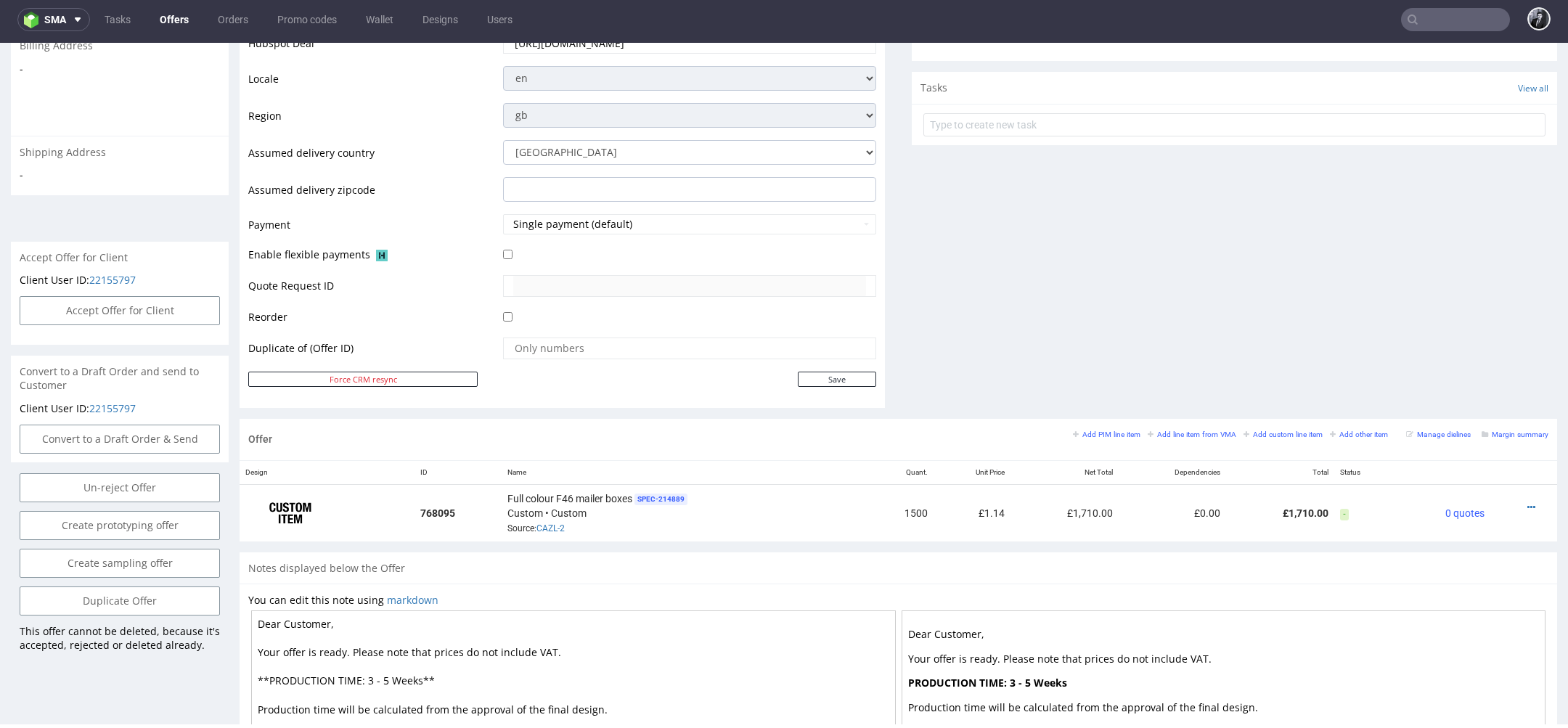
scroll to position [467, 0]
